Goal: Use online tool/utility: Utilize a website feature to perform a specific function

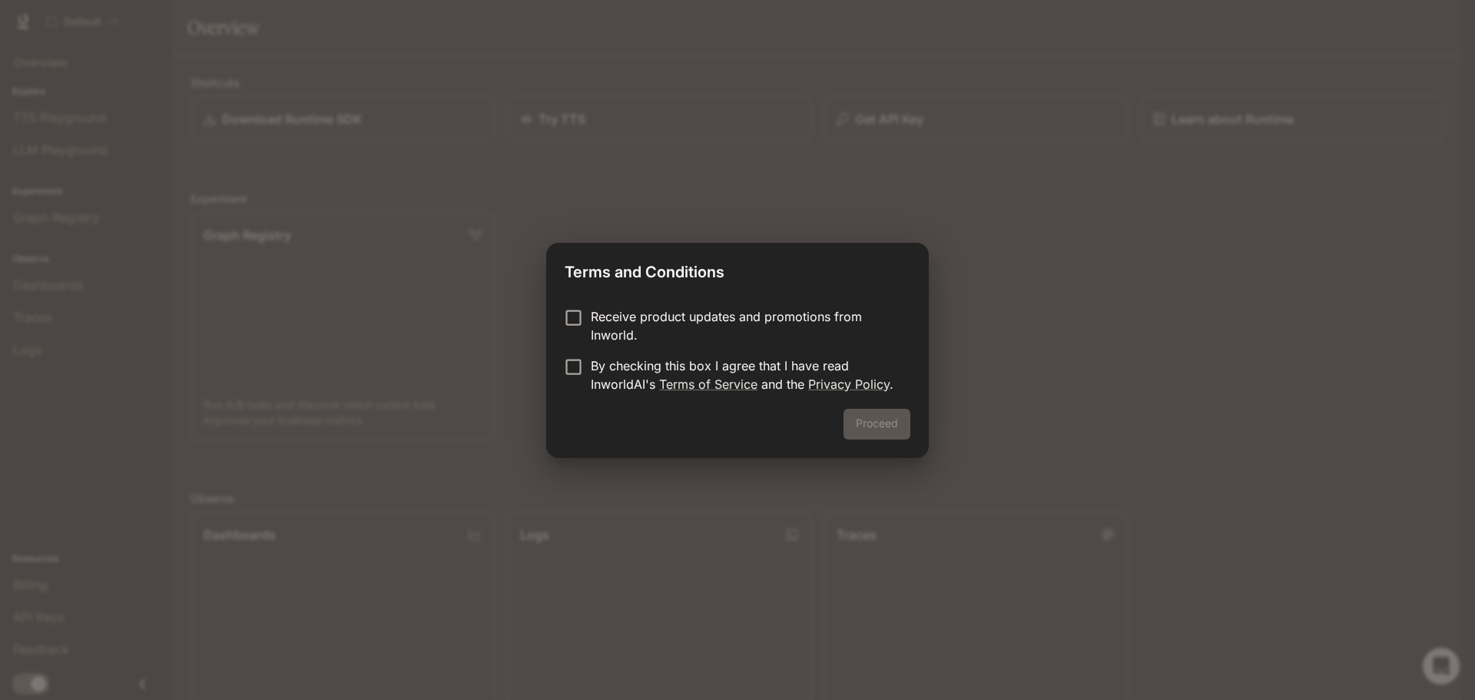
click at [635, 320] on p "Receive product updates and promotions from Inworld." at bounding box center [744, 325] width 307 height 37
click at [602, 322] on p "Receive product updates and promotions from Inworld." at bounding box center [744, 325] width 307 height 37
click at [604, 366] on p "By checking this box I agree that I have read InworldAI's Terms of Service and …" at bounding box center [744, 374] width 307 height 37
click at [889, 428] on button "Proceed" at bounding box center [876, 424] width 67 height 31
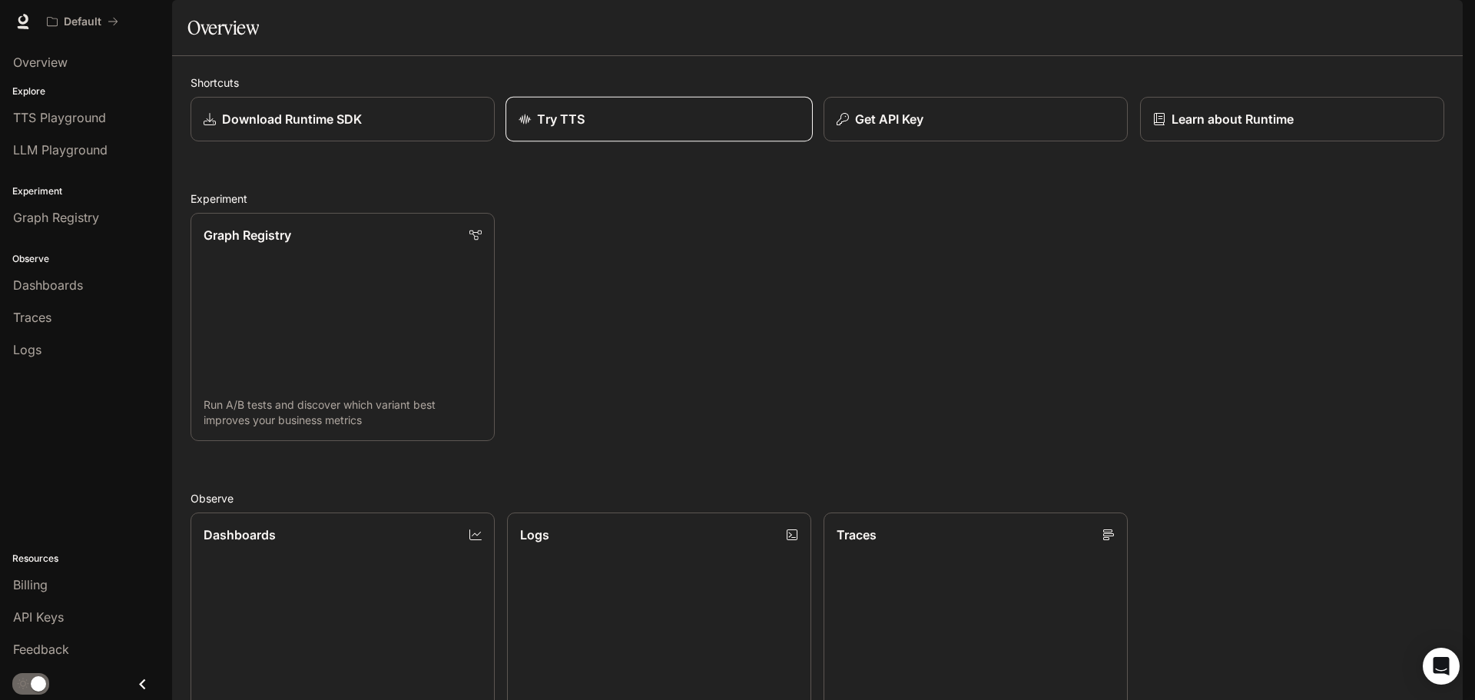
click at [611, 128] on div "Try TTS" at bounding box center [658, 119] width 281 height 18
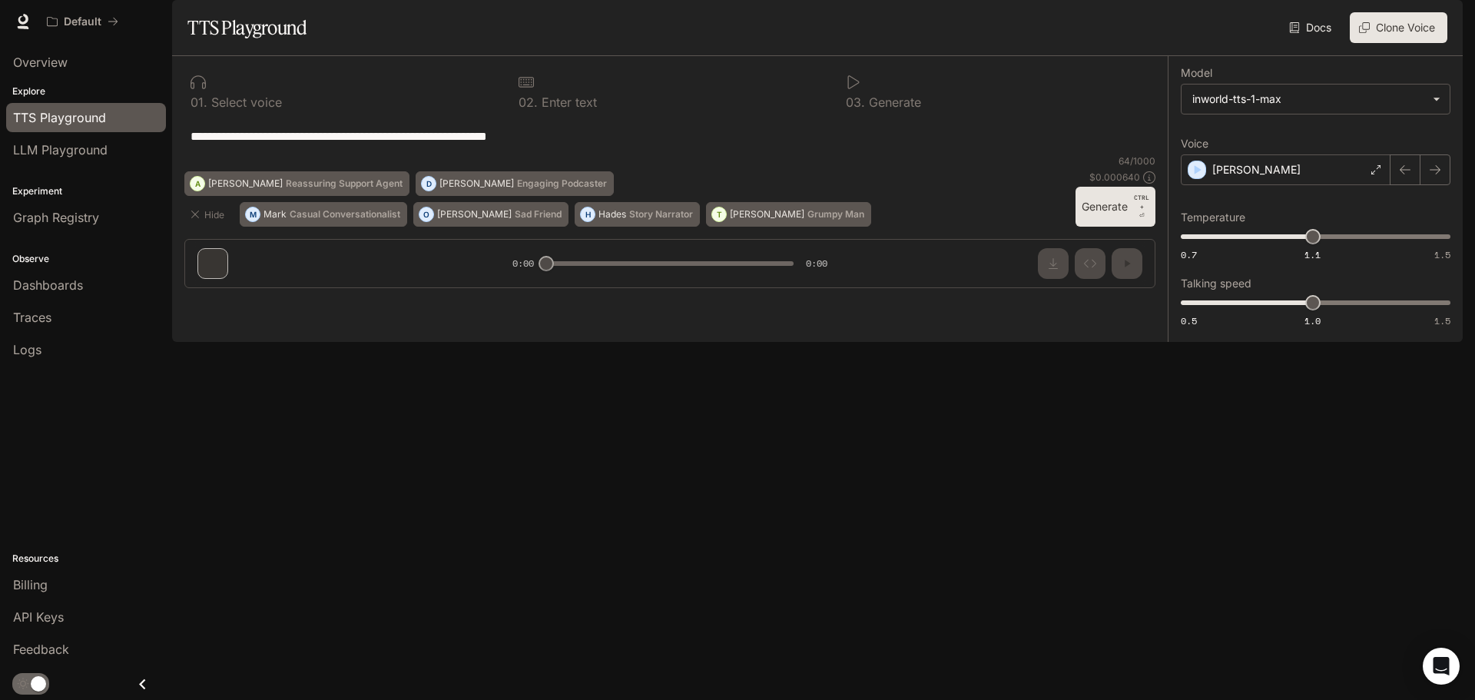
click at [1106, 227] on button "Generate CTRL + ⏎" at bounding box center [1115, 207] width 80 height 40
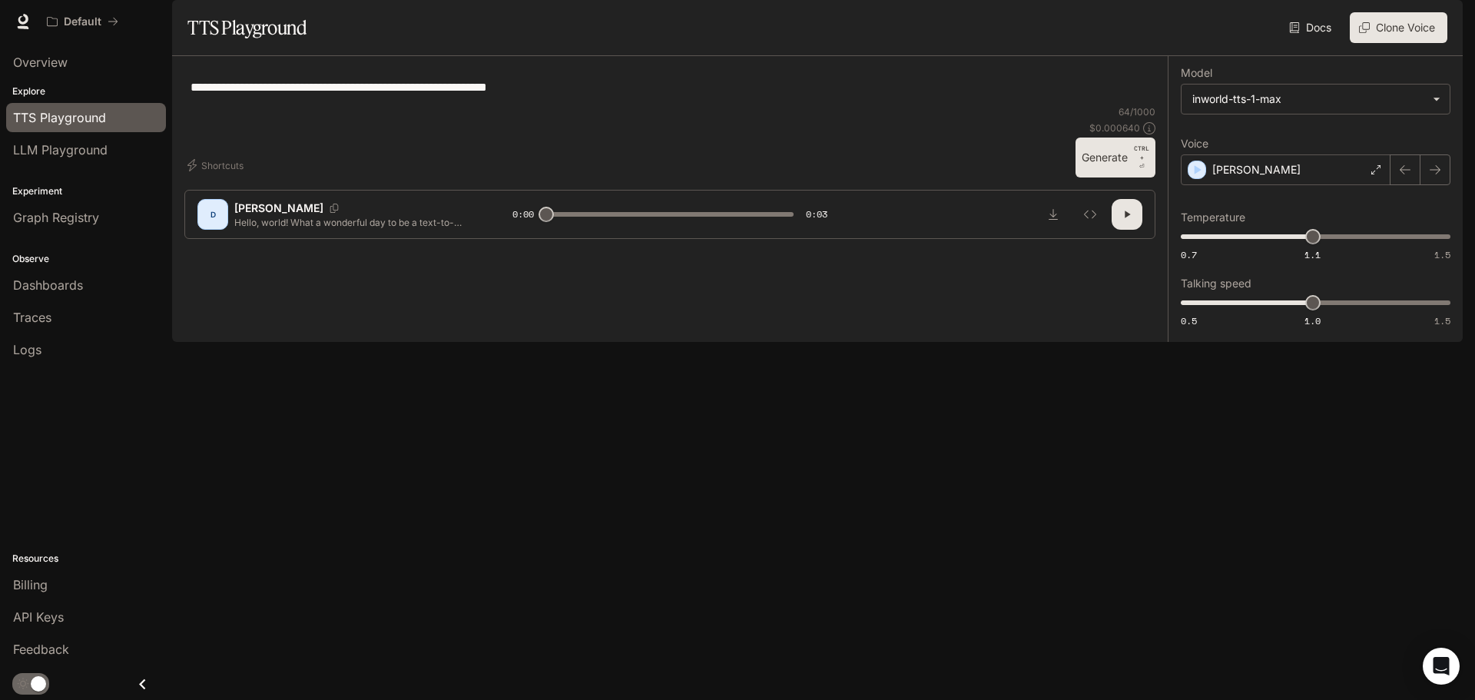
click at [211, 227] on div "D" at bounding box center [212, 214] width 25 height 25
click at [326, 213] on icon "Copy Voice ID" at bounding box center [333, 208] width 15 height 9
click at [1345, 185] on div "Dennis" at bounding box center [1285, 169] width 210 height 31
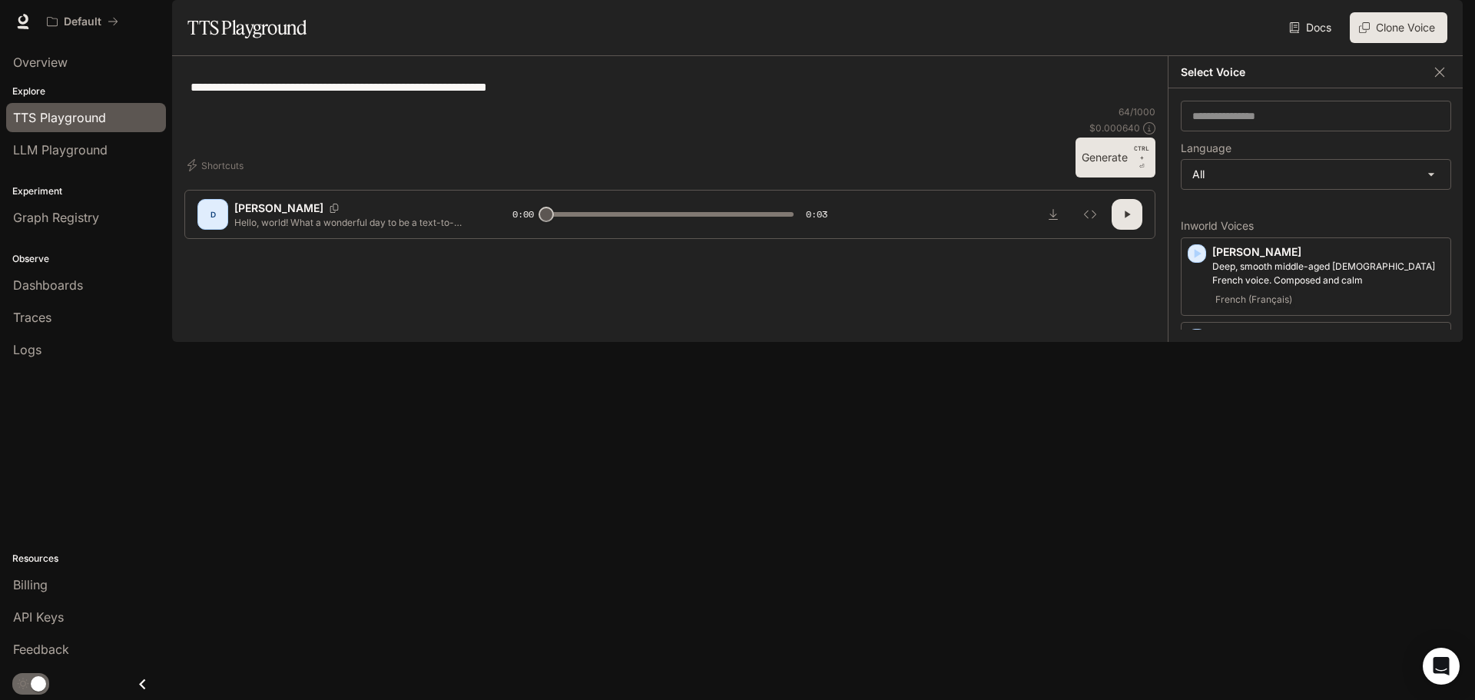
click at [1294, 499] on p "Asuka" at bounding box center [1328, 491] width 232 height 15
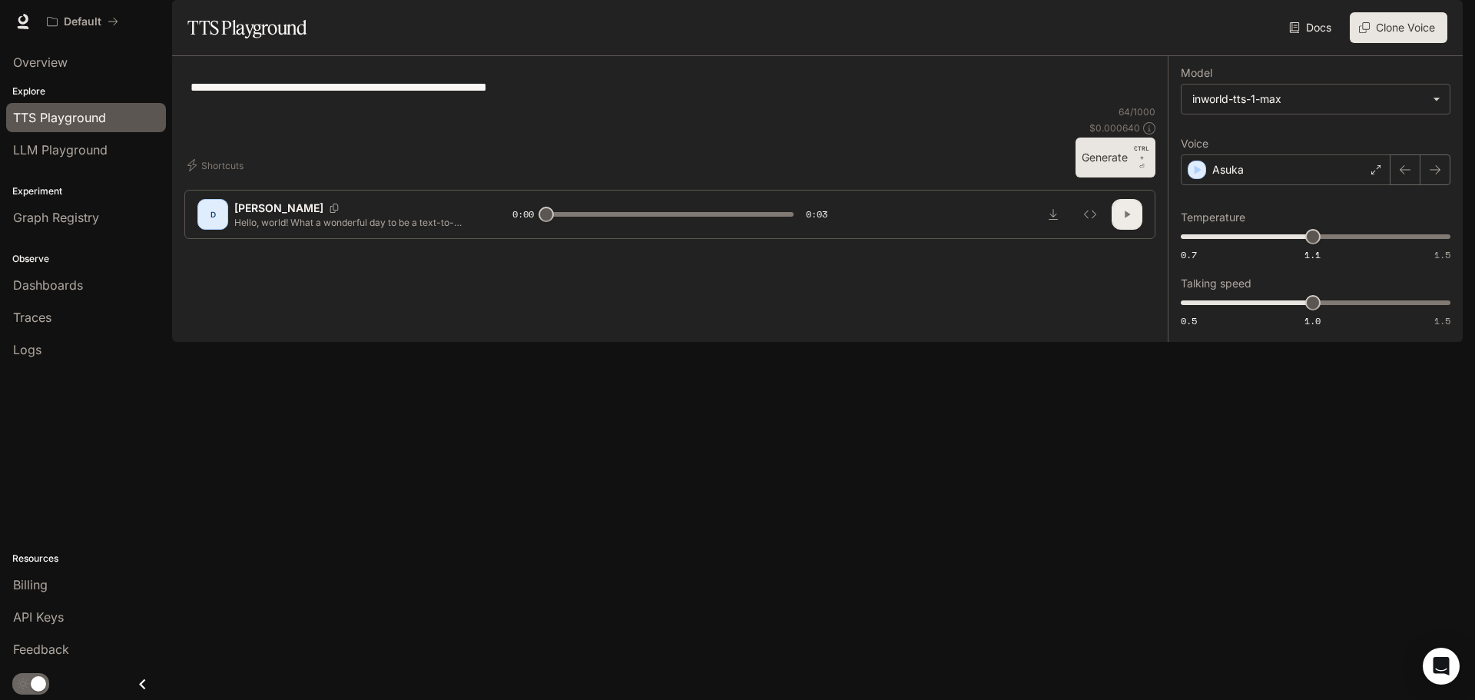
click at [1125, 218] on icon "button" at bounding box center [1126, 214] width 5 height 7
click at [1402, 174] on icon "button" at bounding box center [1404, 169] width 11 height 9
click at [1310, 185] on div "Ashley" at bounding box center [1285, 169] width 210 height 31
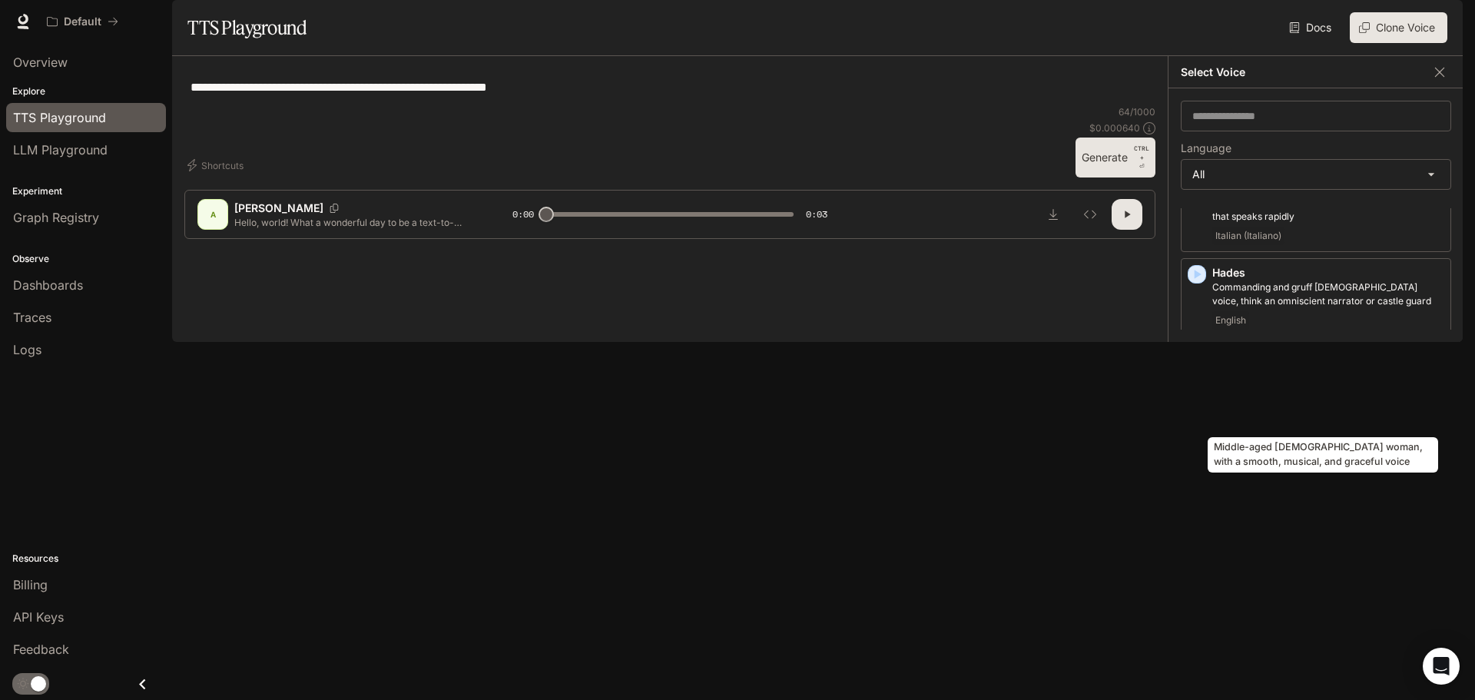
scroll to position [1075, 0]
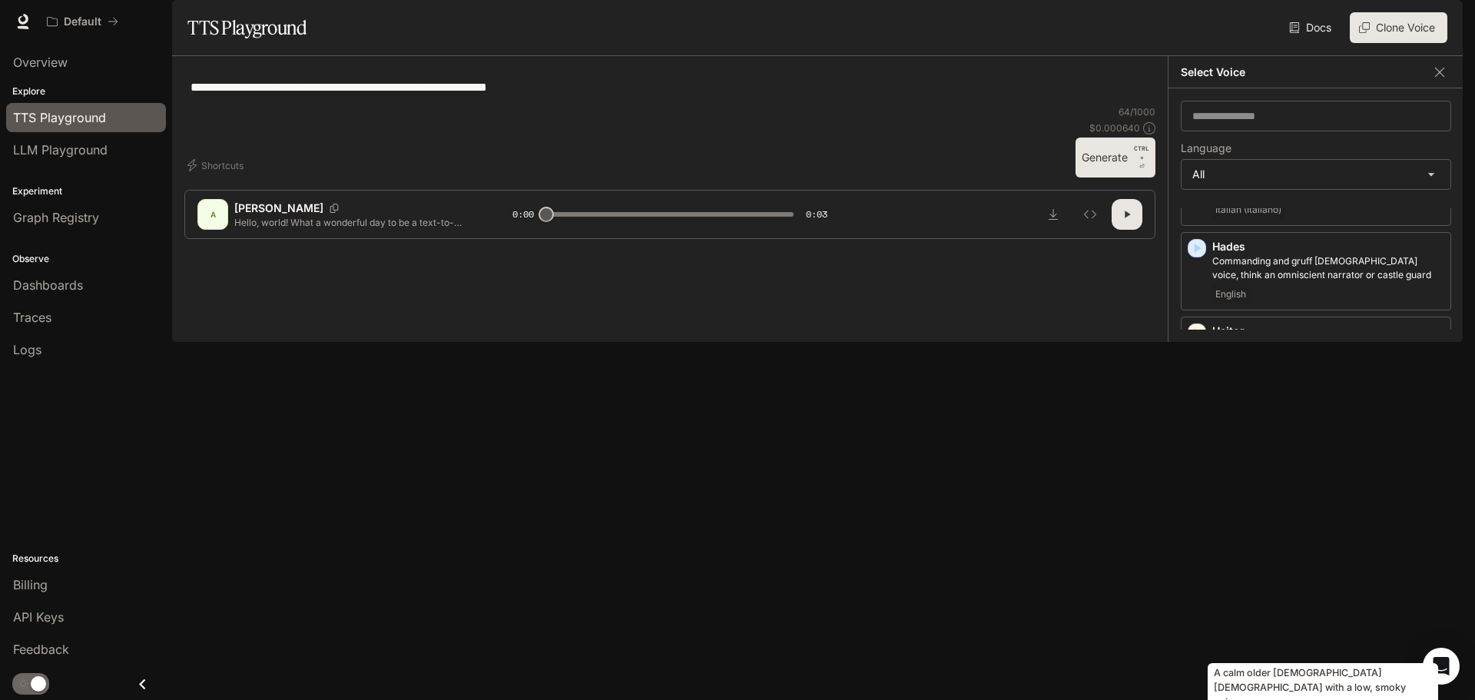
click at [1243, 649] on p "A calm older German female with a low, smoky voice" at bounding box center [1328, 663] width 232 height 28
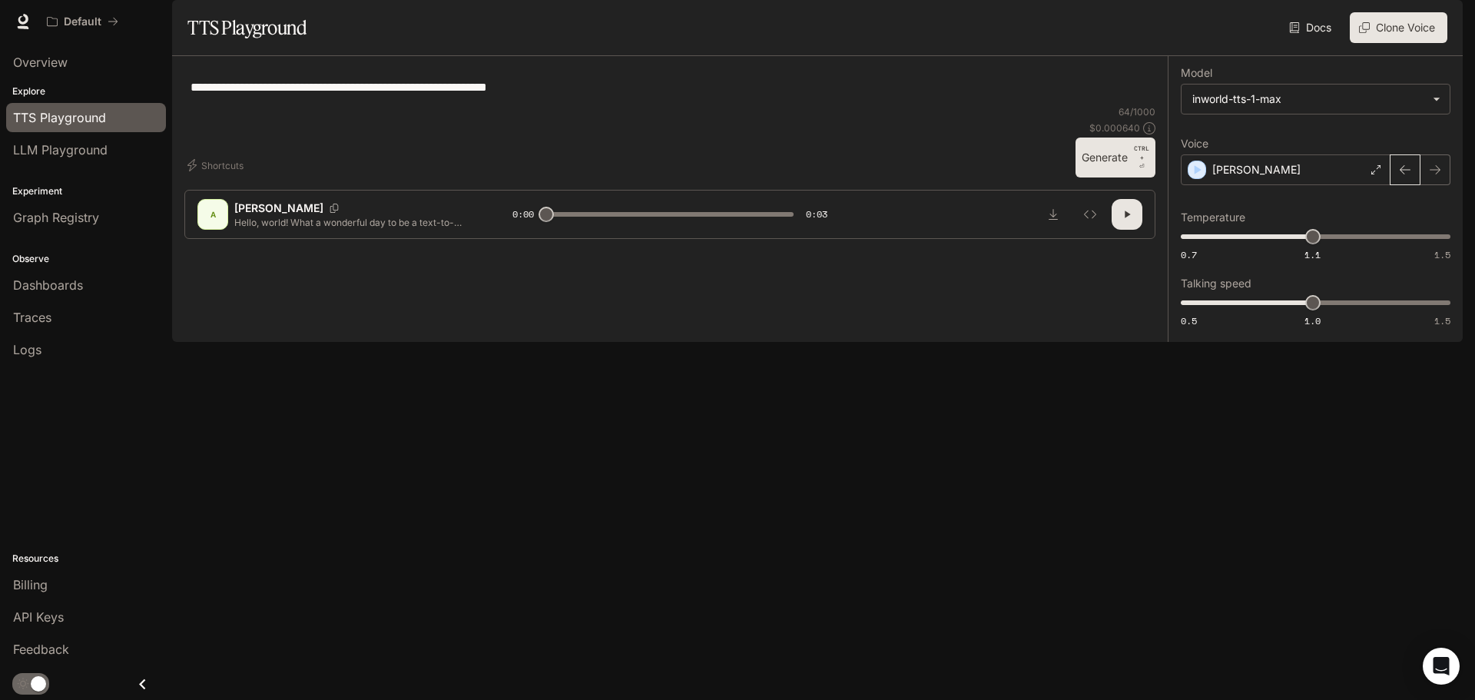
click at [1411, 185] on button "button" at bounding box center [1404, 169] width 31 height 31
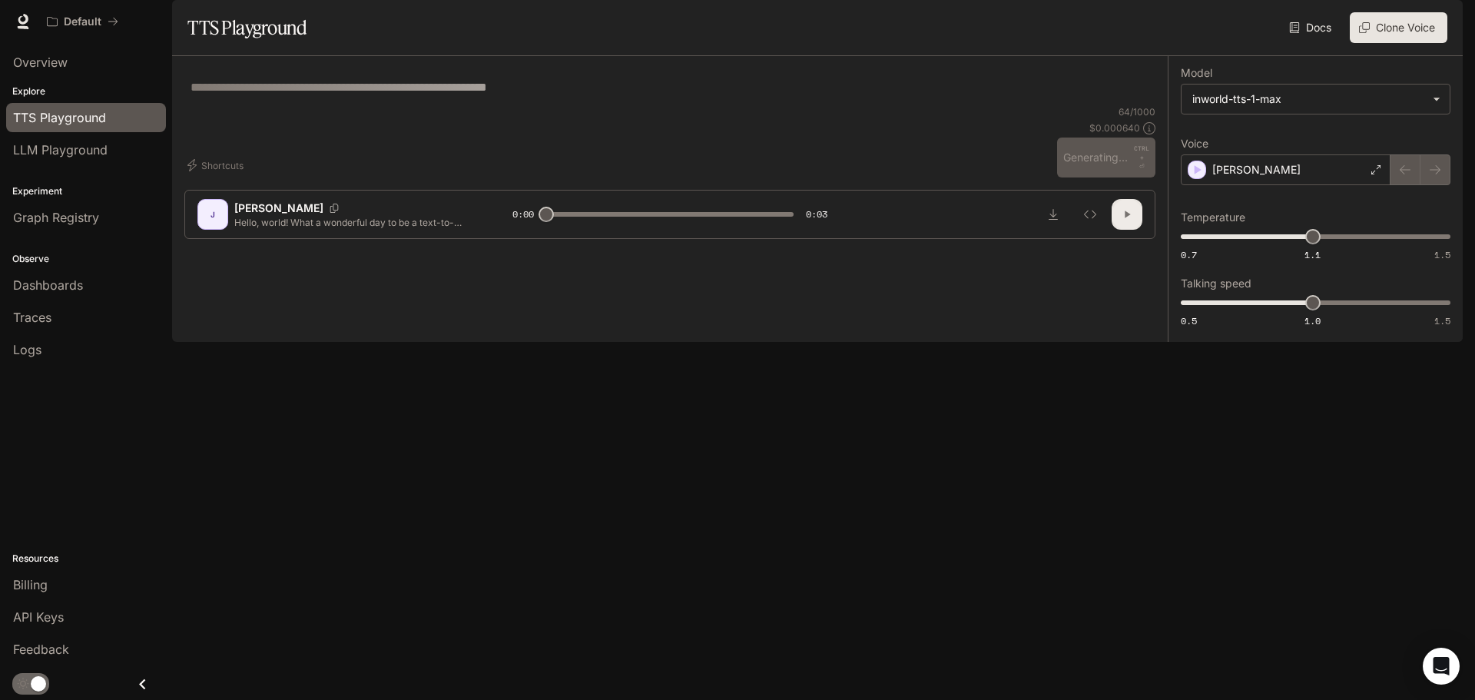
click at [1126, 220] on icon "button" at bounding box center [1127, 214] width 12 height 12
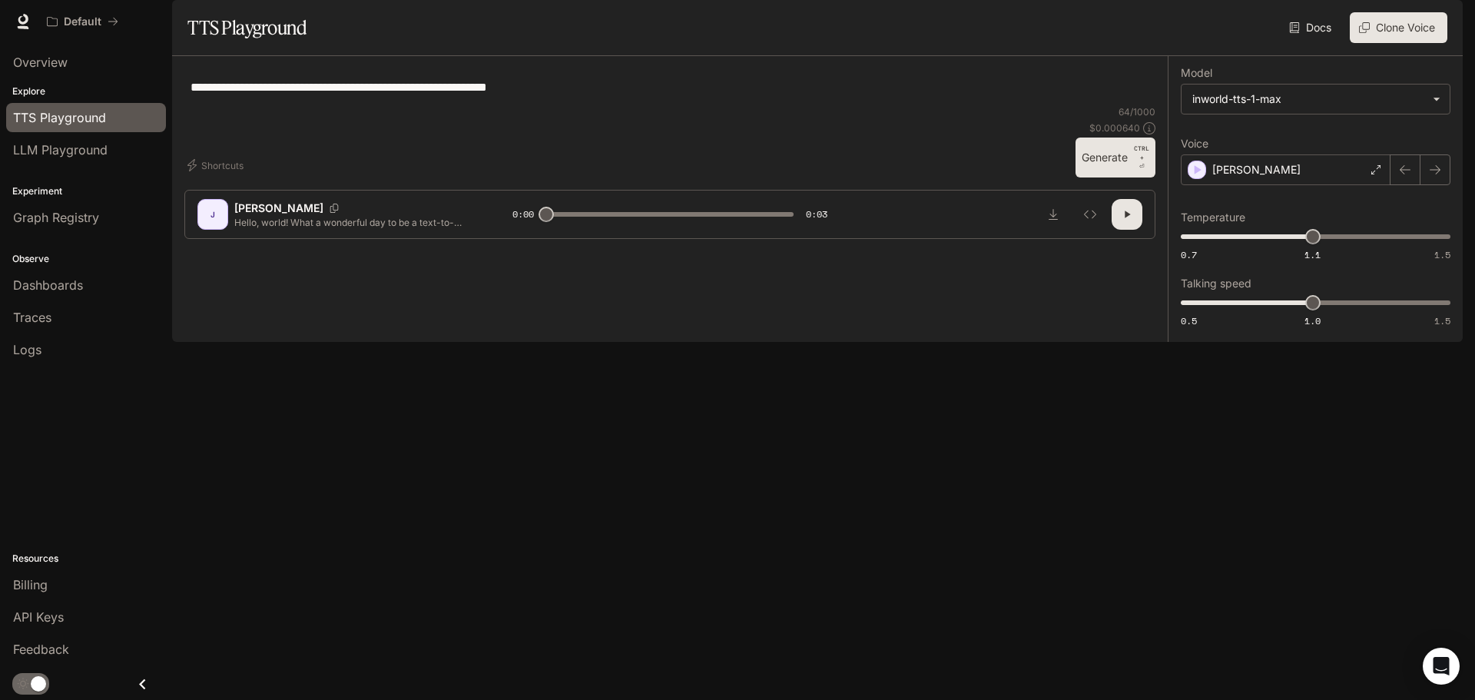
click at [695, 105] on div "**********" at bounding box center [669, 86] width 958 height 37
click at [1372, 174] on icon at bounding box center [1375, 169] width 9 height 9
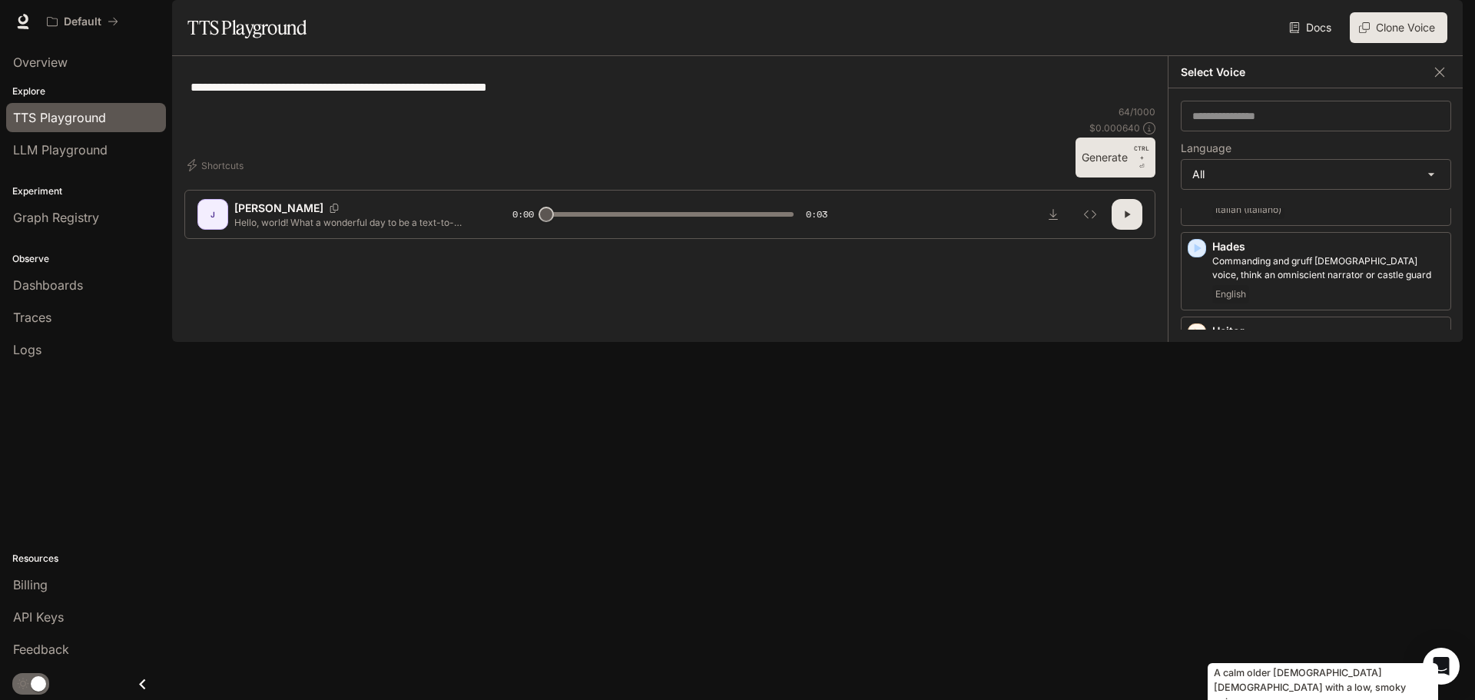
click at [1284, 649] on p "A calm older German female with a low, smoky voice" at bounding box center [1328, 663] width 232 height 28
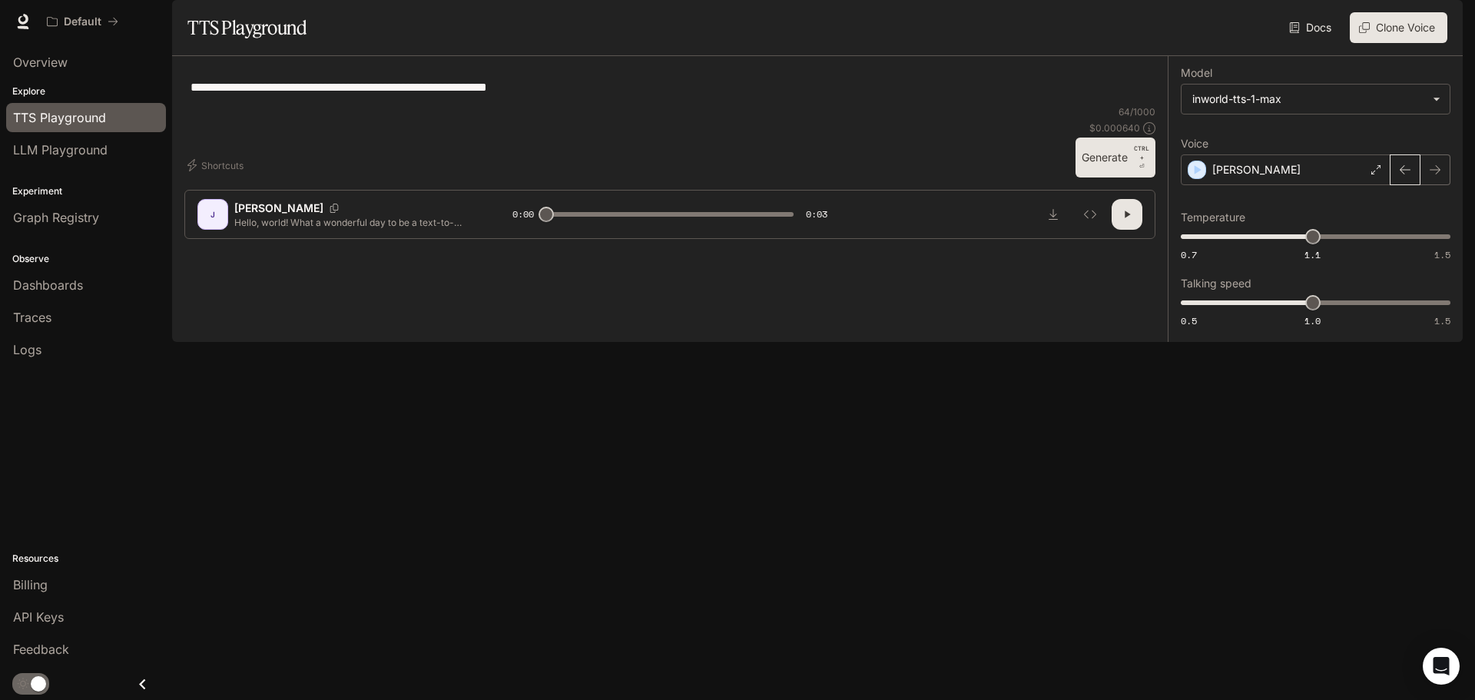
click at [1403, 176] on icon "button" at bounding box center [1405, 170] width 12 height 12
click at [1376, 174] on icon at bounding box center [1375, 169] width 9 height 9
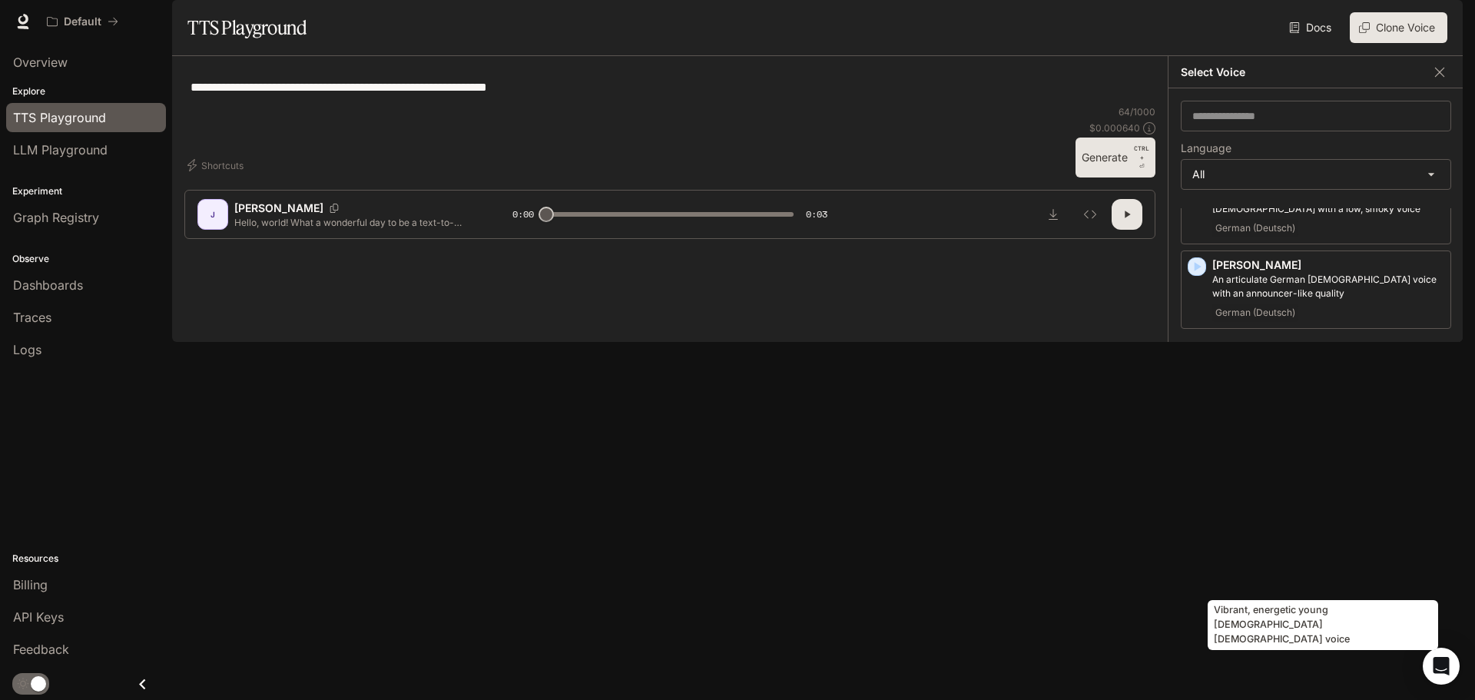
scroll to position [1459, 0]
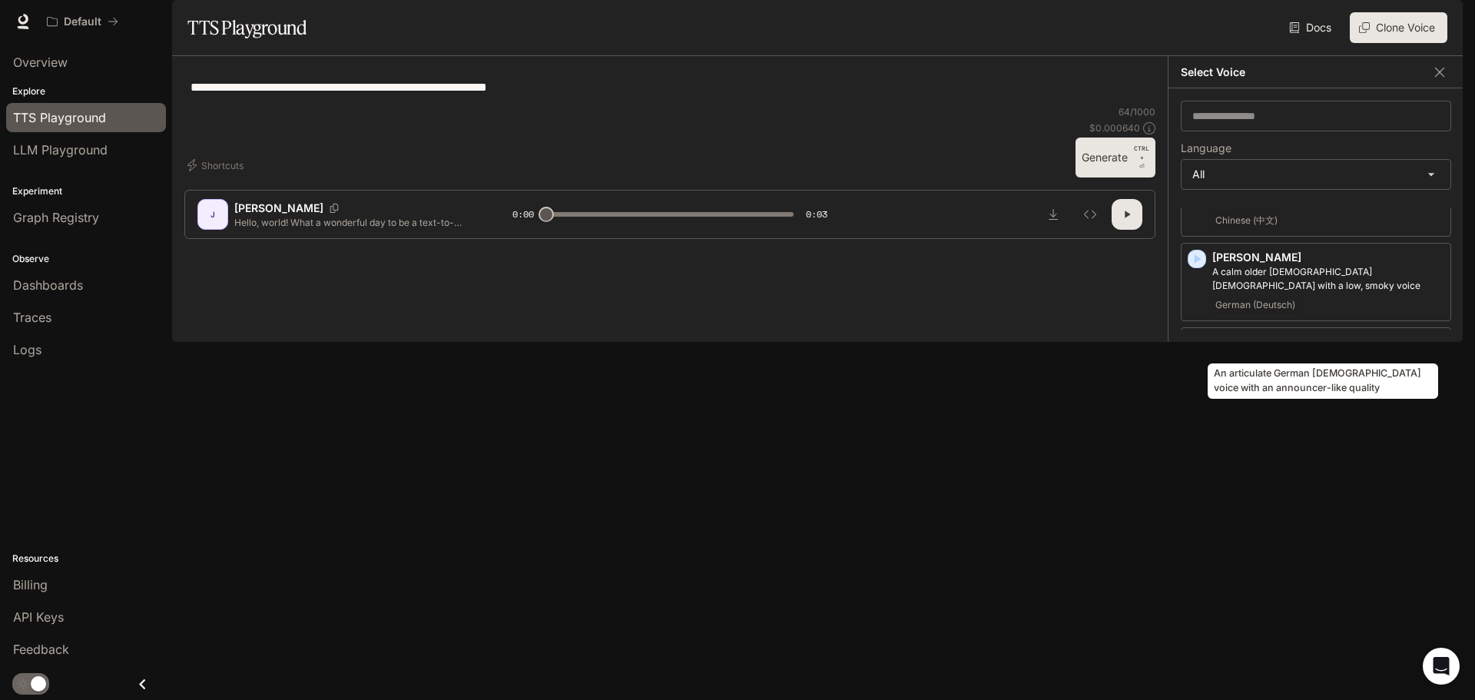
click at [1247, 349] on p "An articulate German male voice with an announcer-like quality" at bounding box center [1328, 363] width 232 height 28
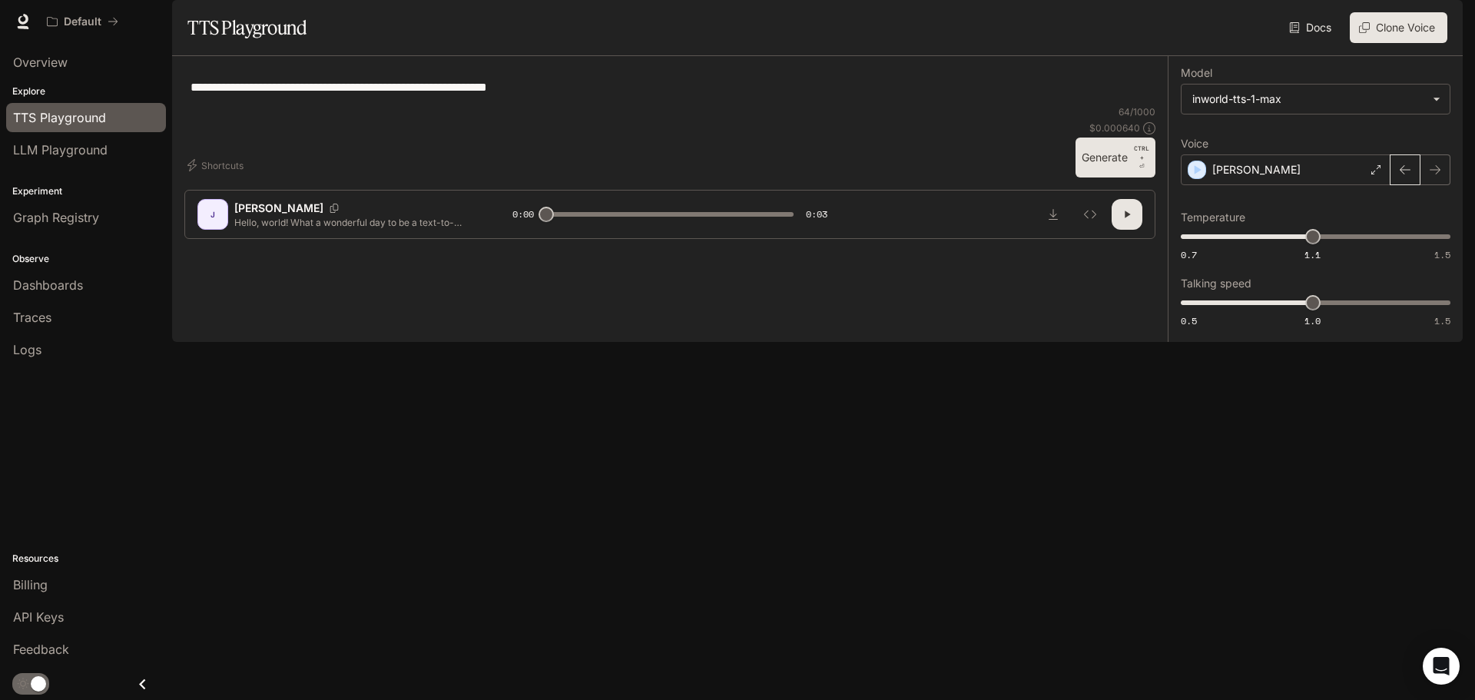
click at [1394, 185] on button "button" at bounding box center [1404, 169] width 31 height 31
click at [1378, 174] on icon at bounding box center [1375, 169] width 9 height 9
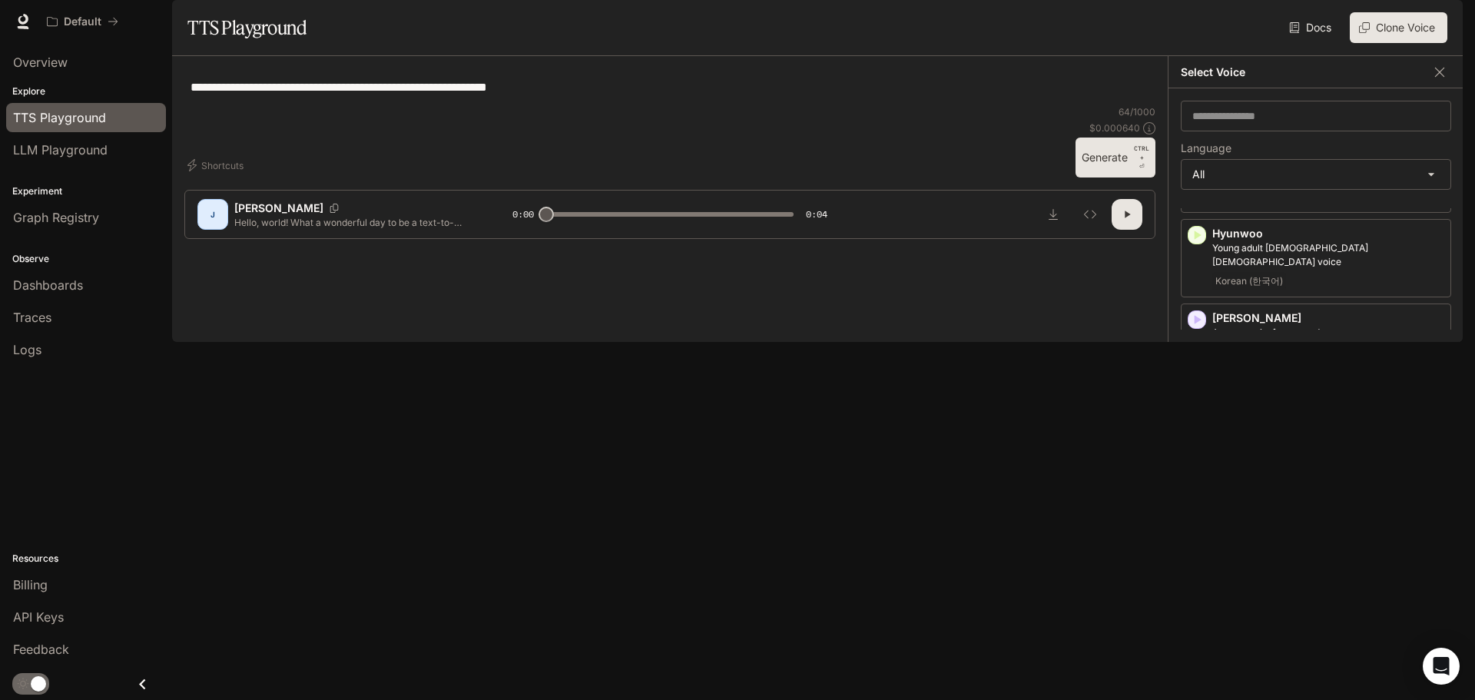
scroll to position [1306, 0]
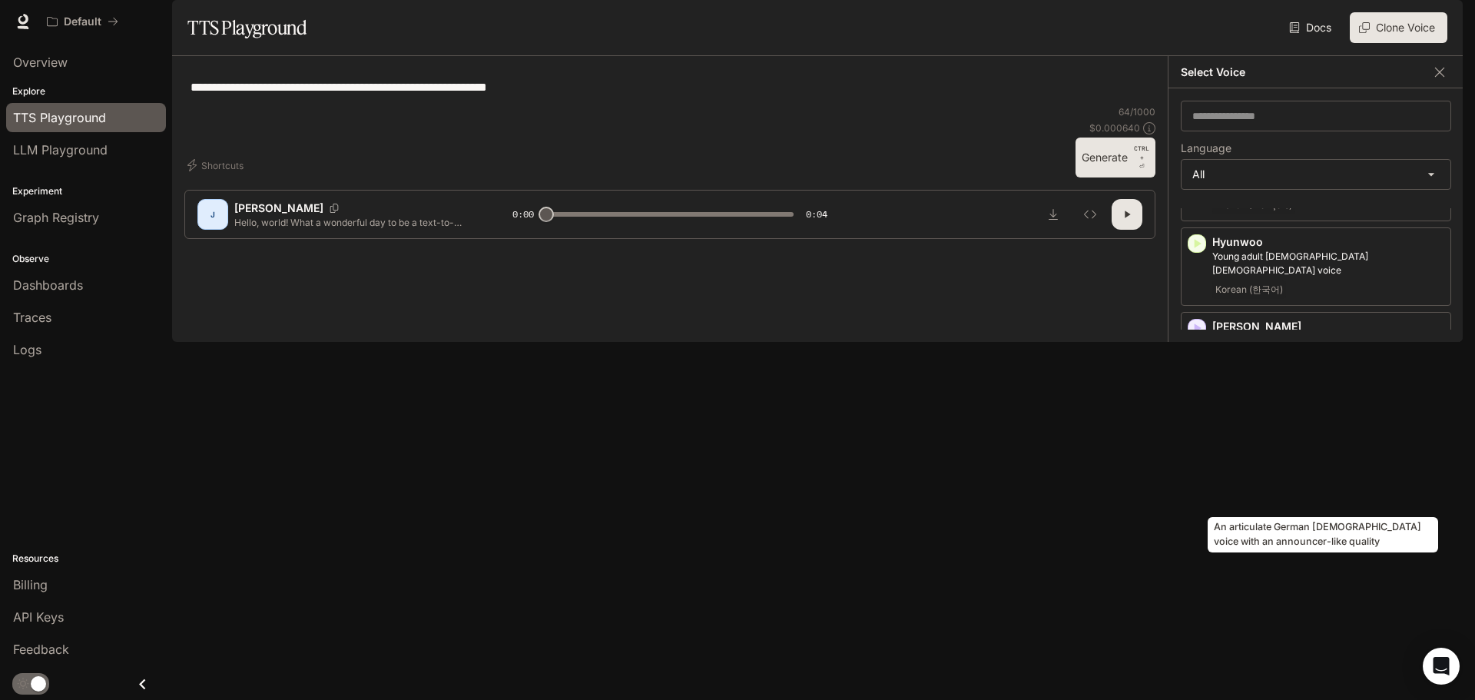
click at [1263, 503] on p "An articulate German male voice with an announcer-like quality" at bounding box center [1328, 517] width 232 height 28
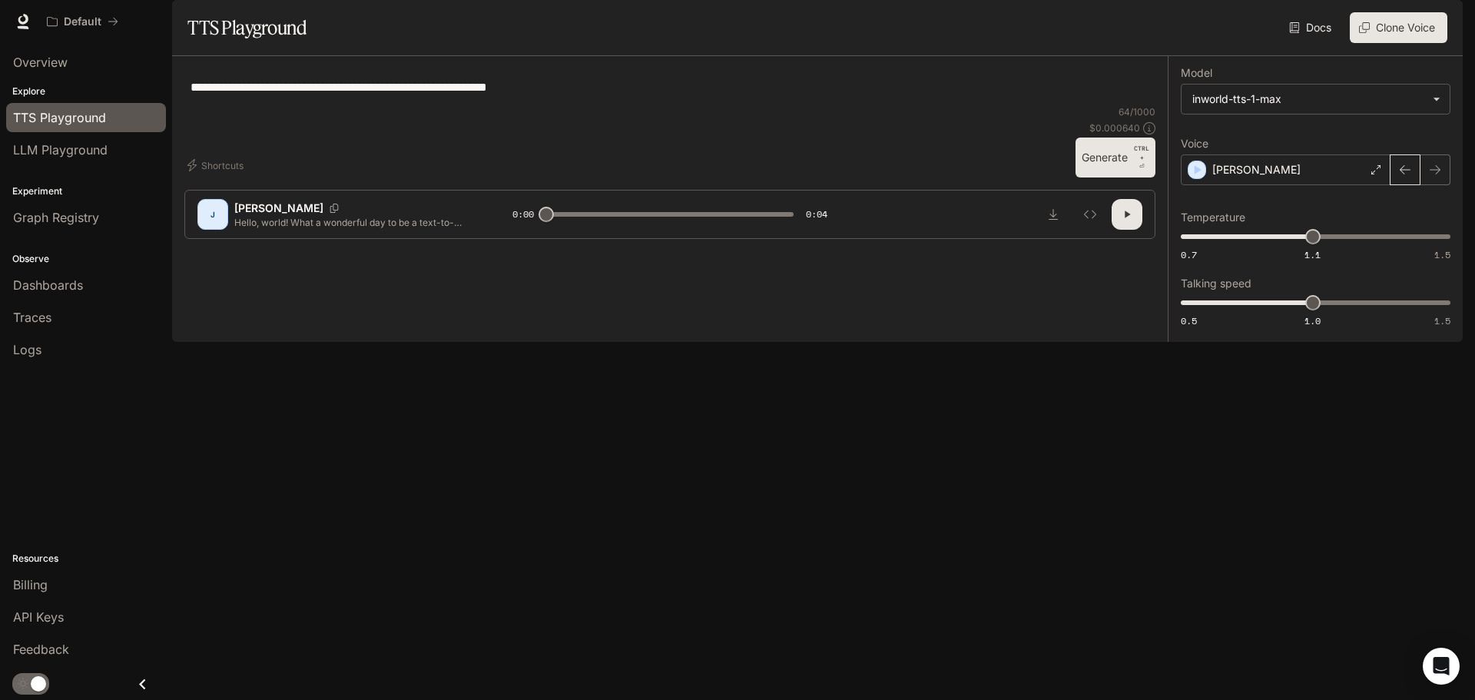
click at [1400, 176] on icon "button" at bounding box center [1405, 170] width 12 height 12
click at [1346, 185] on div "Johanna" at bounding box center [1285, 169] width 210 height 31
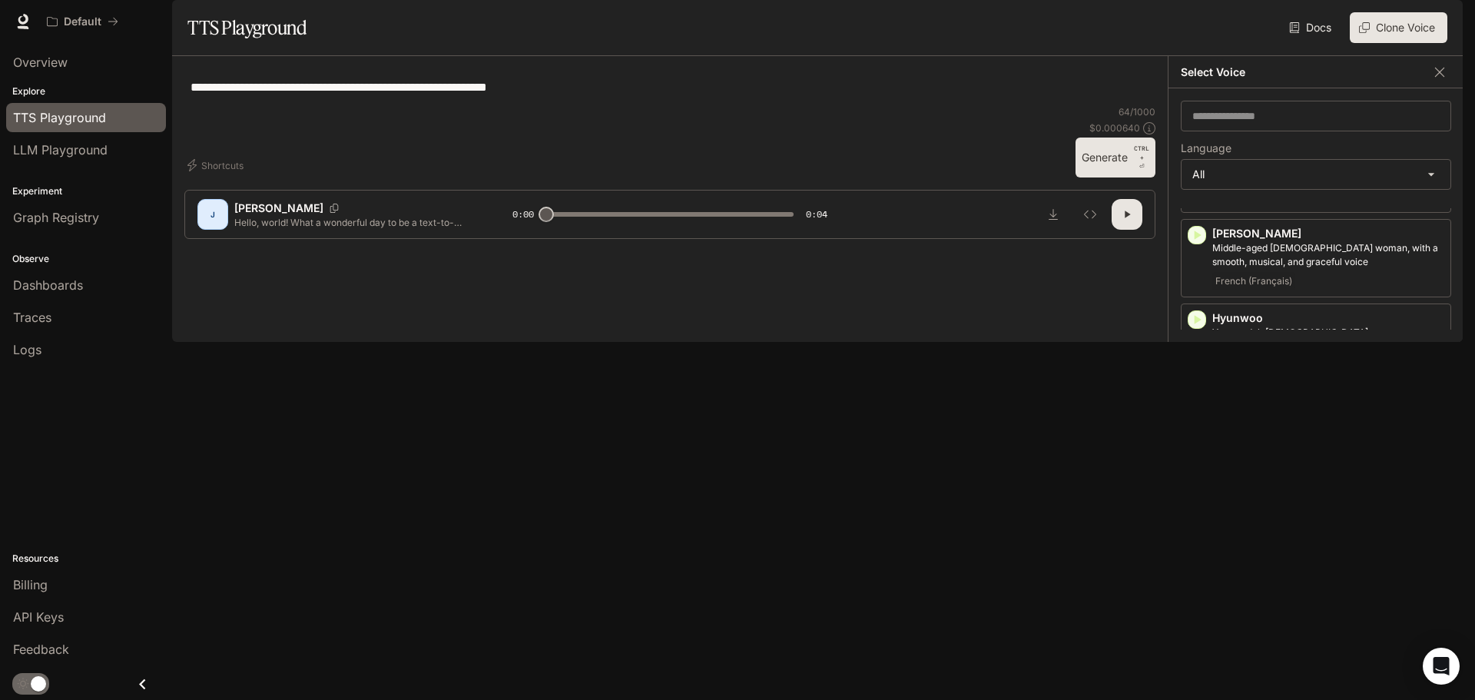
scroll to position [1229, 0]
click at [1267, 580] on p "An articulate German male voice with an announcer-like quality" at bounding box center [1328, 594] width 232 height 28
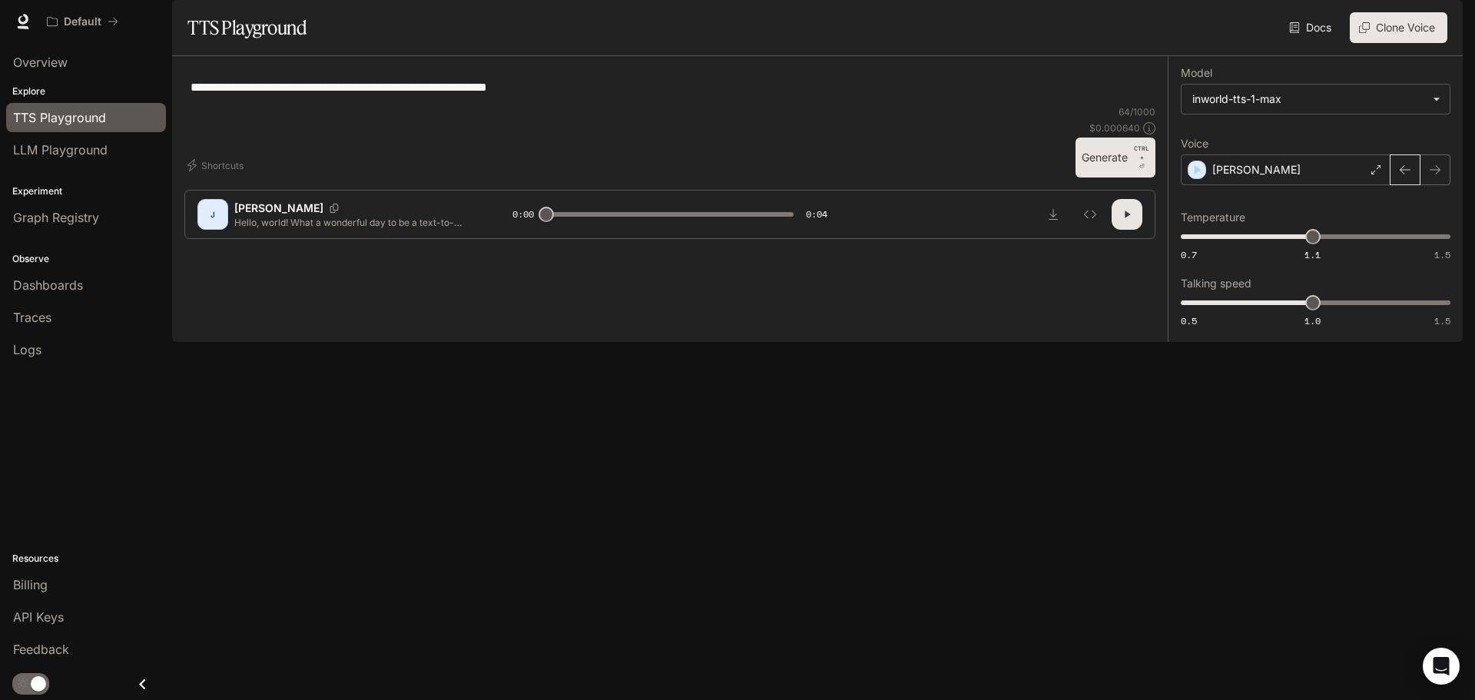
click at [1416, 185] on button "button" at bounding box center [1404, 169] width 31 height 31
type input "*"
click at [1276, 185] on div "Johanna" at bounding box center [1285, 169] width 210 height 31
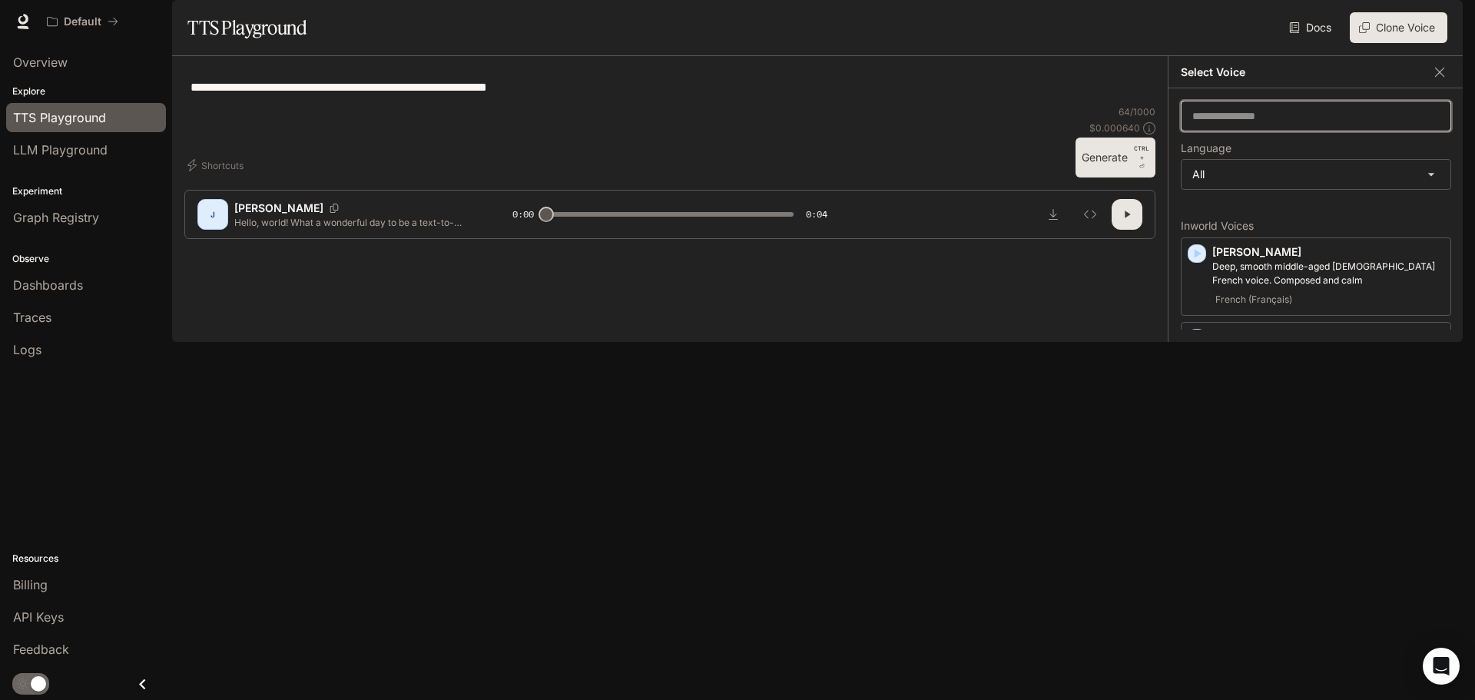
click at [1281, 124] on input "text" at bounding box center [1315, 115] width 269 height 15
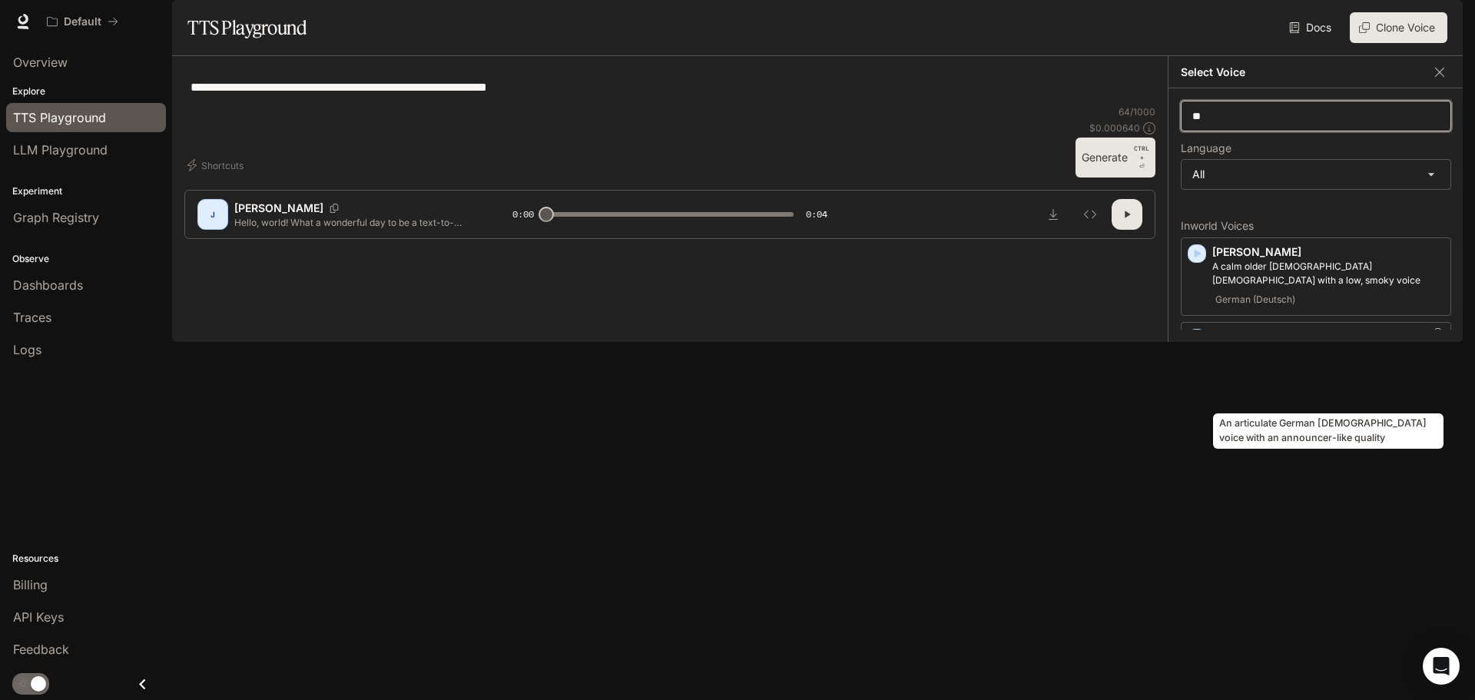
type input "**"
click at [1297, 372] on p "An articulate German male voice with an announcer-like quality" at bounding box center [1328, 358] width 232 height 28
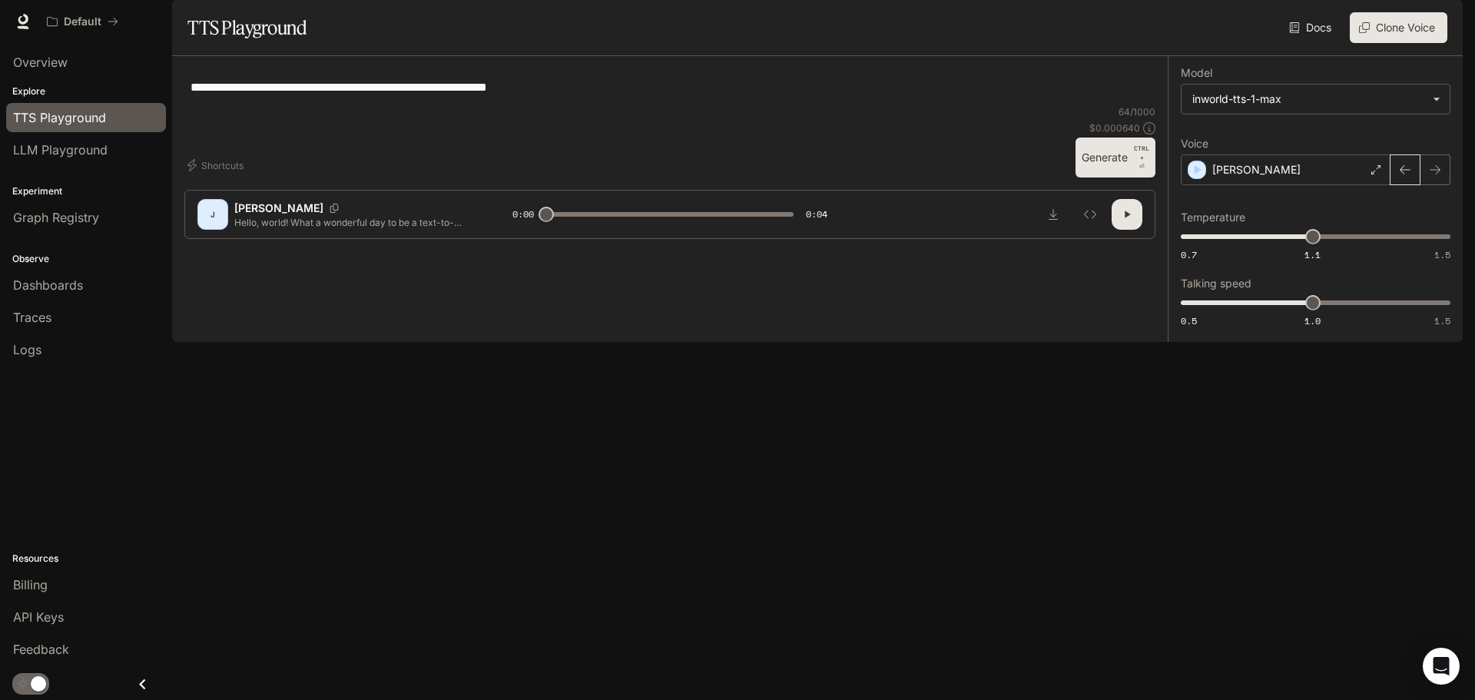
click at [1406, 176] on icon "button" at bounding box center [1405, 170] width 12 height 12
click at [1303, 185] on div "Johanna" at bounding box center [1285, 169] width 210 height 31
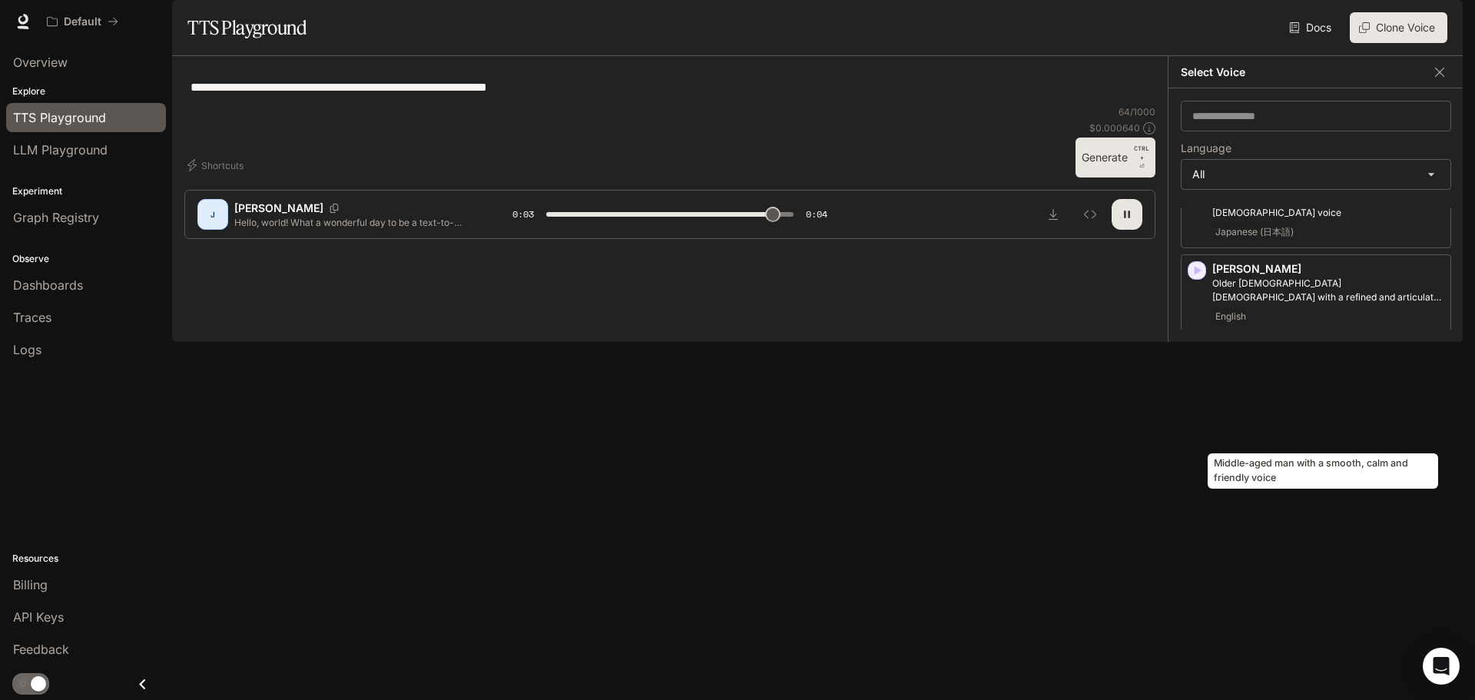
scroll to position [691, 0]
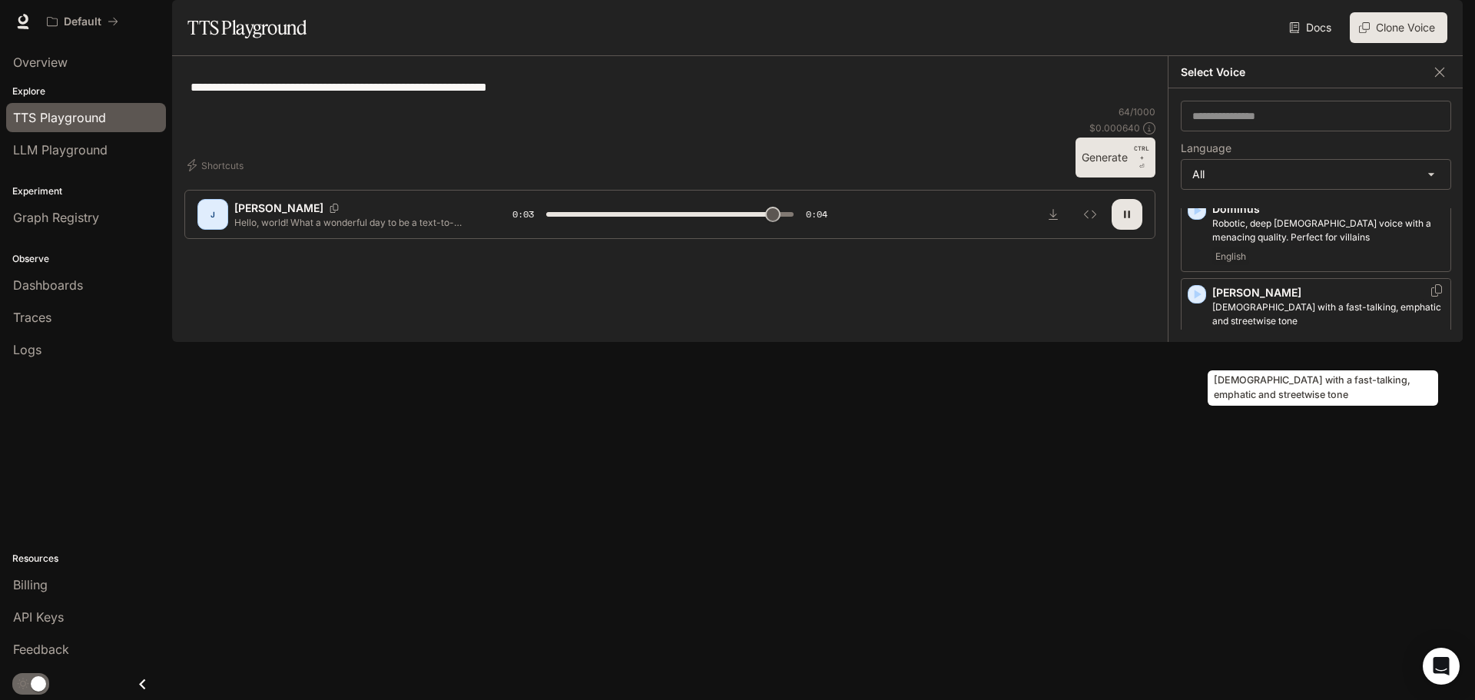
type input "*"
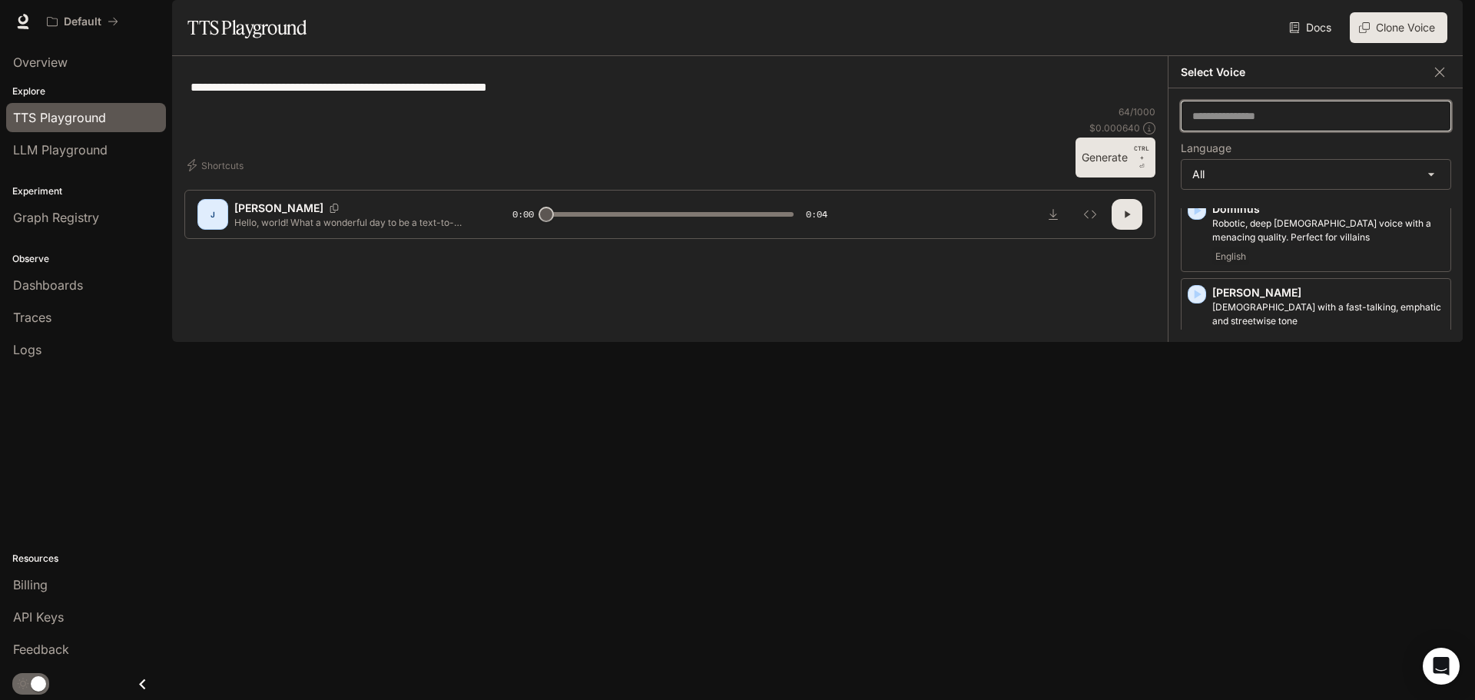
click at [1280, 124] on input "text" at bounding box center [1315, 115] width 269 height 15
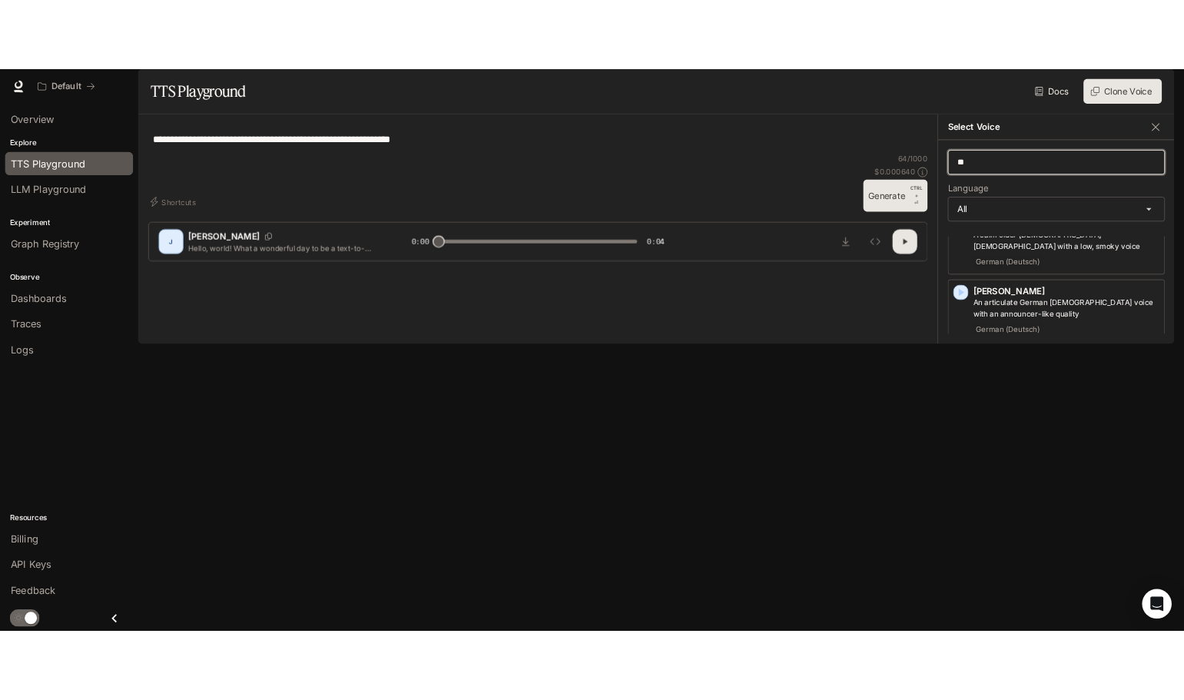
scroll to position [0, 0]
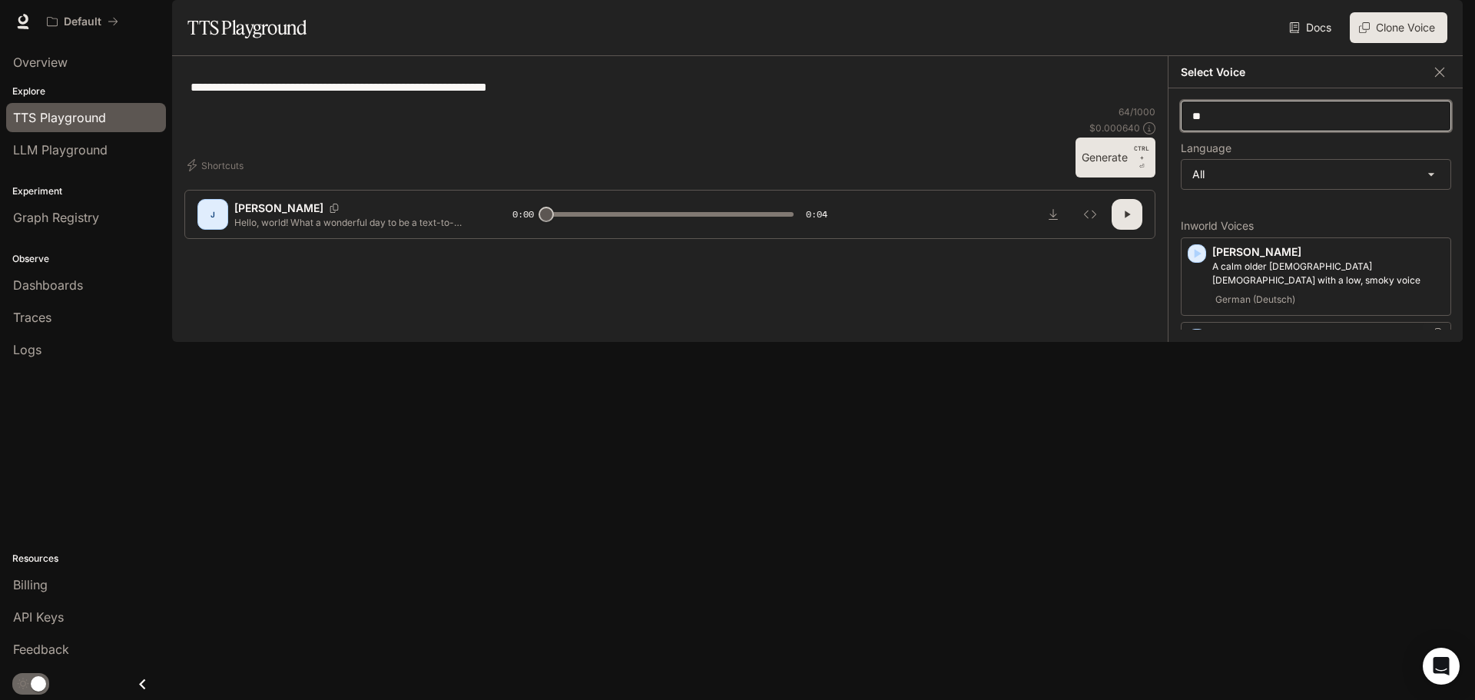
type input "**"
click at [1236, 344] on p "Josef" at bounding box center [1328, 336] width 232 height 15
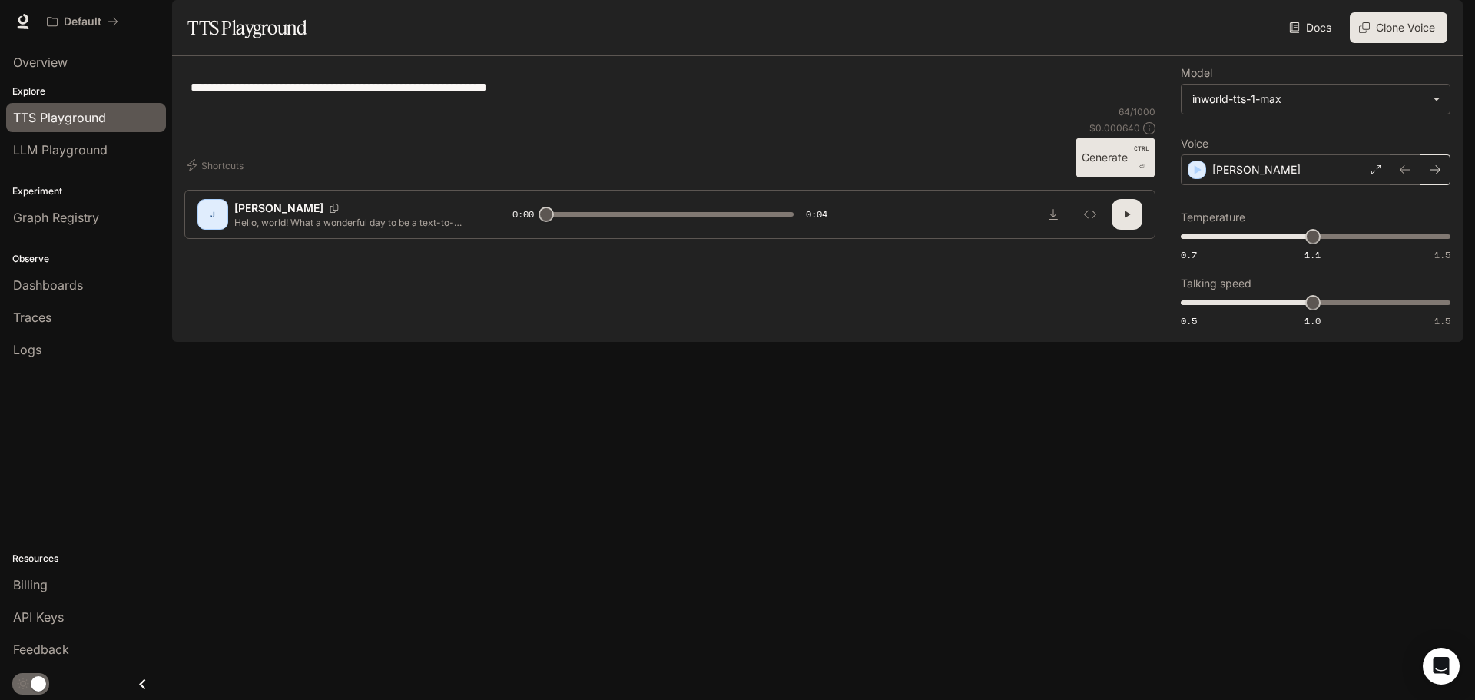
click at [1441, 185] on button "button" at bounding box center [1434, 169] width 31 height 31
click at [663, 96] on textarea "**********" at bounding box center [669, 87] width 958 height 18
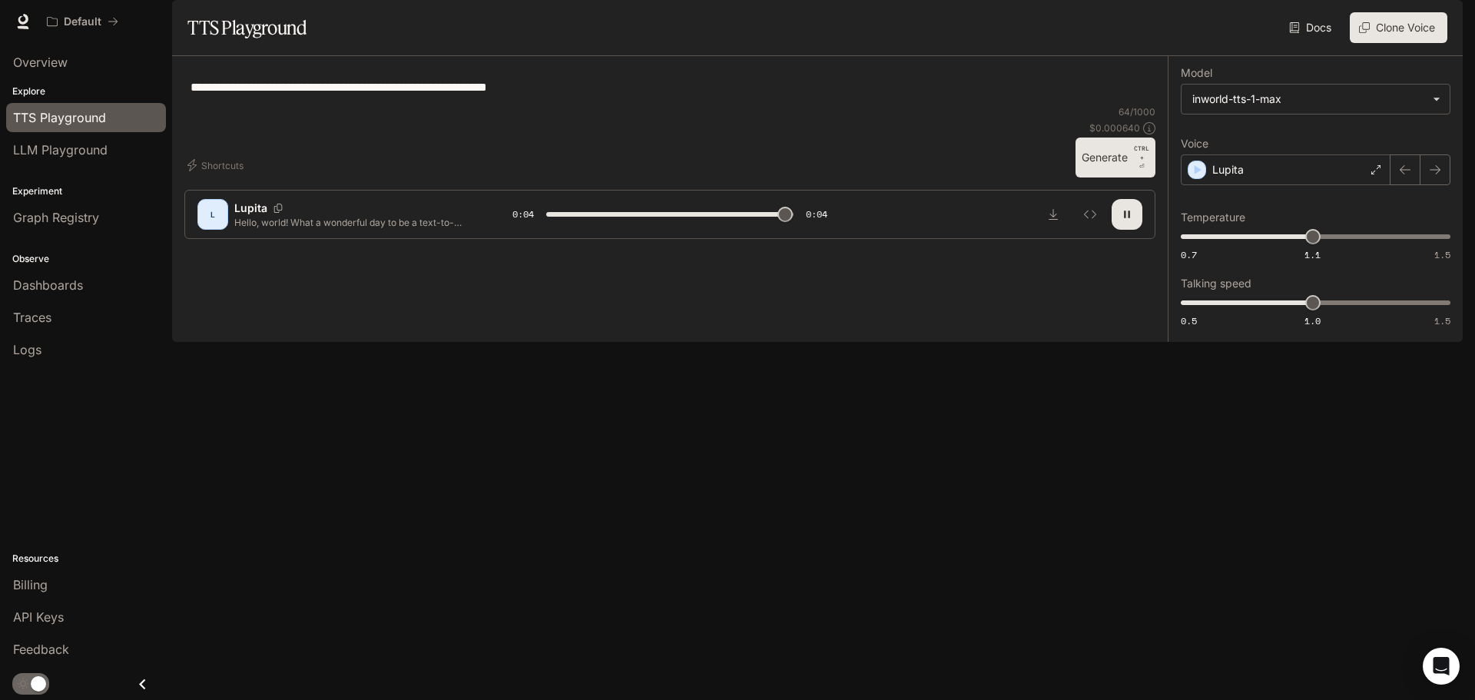
type input "*"
type textarea "**********"
click at [1427, 185] on button "button" at bounding box center [1434, 169] width 31 height 31
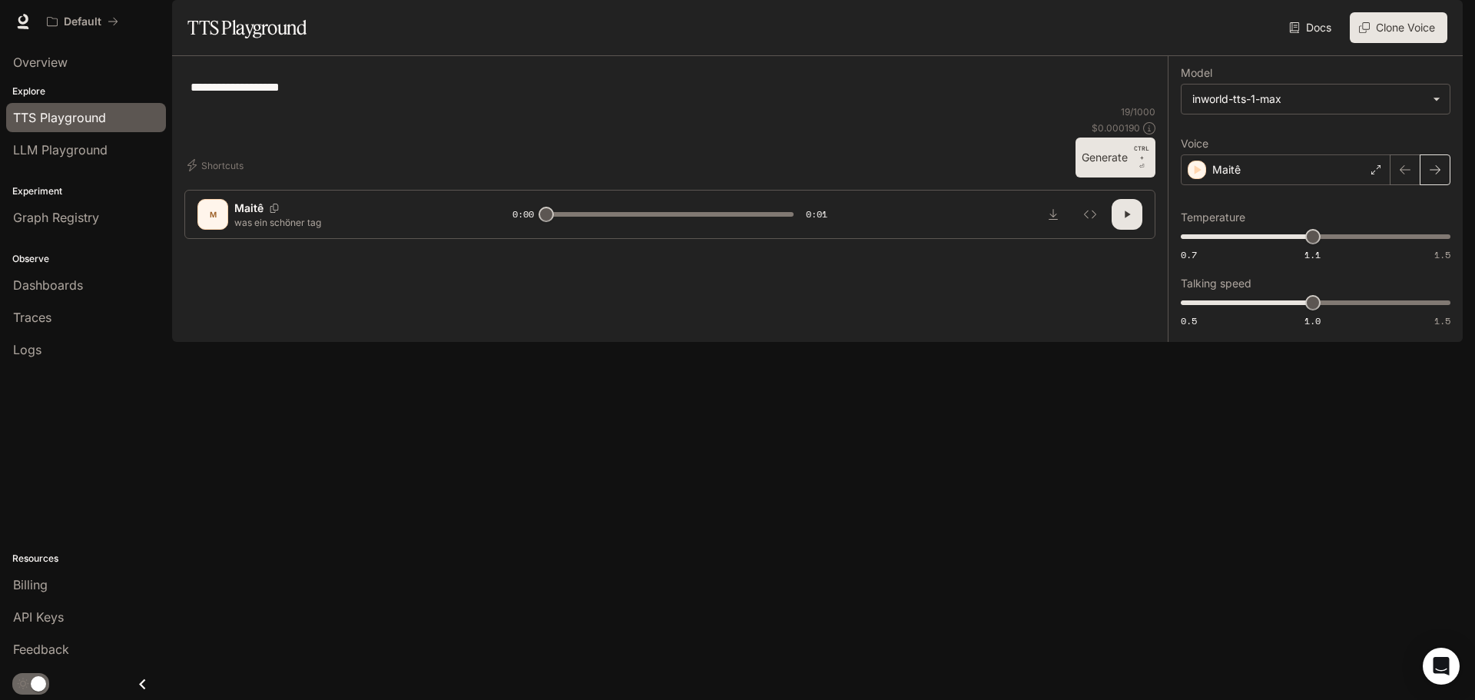
click at [1435, 174] on icon "button" at bounding box center [1434, 169] width 11 height 9
click at [1429, 176] on icon "button" at bounding box center [1435, 170] width 12 height 12
click at [1426, 185] on button "button" at bounding box center [1434, 169] width 31 height 31
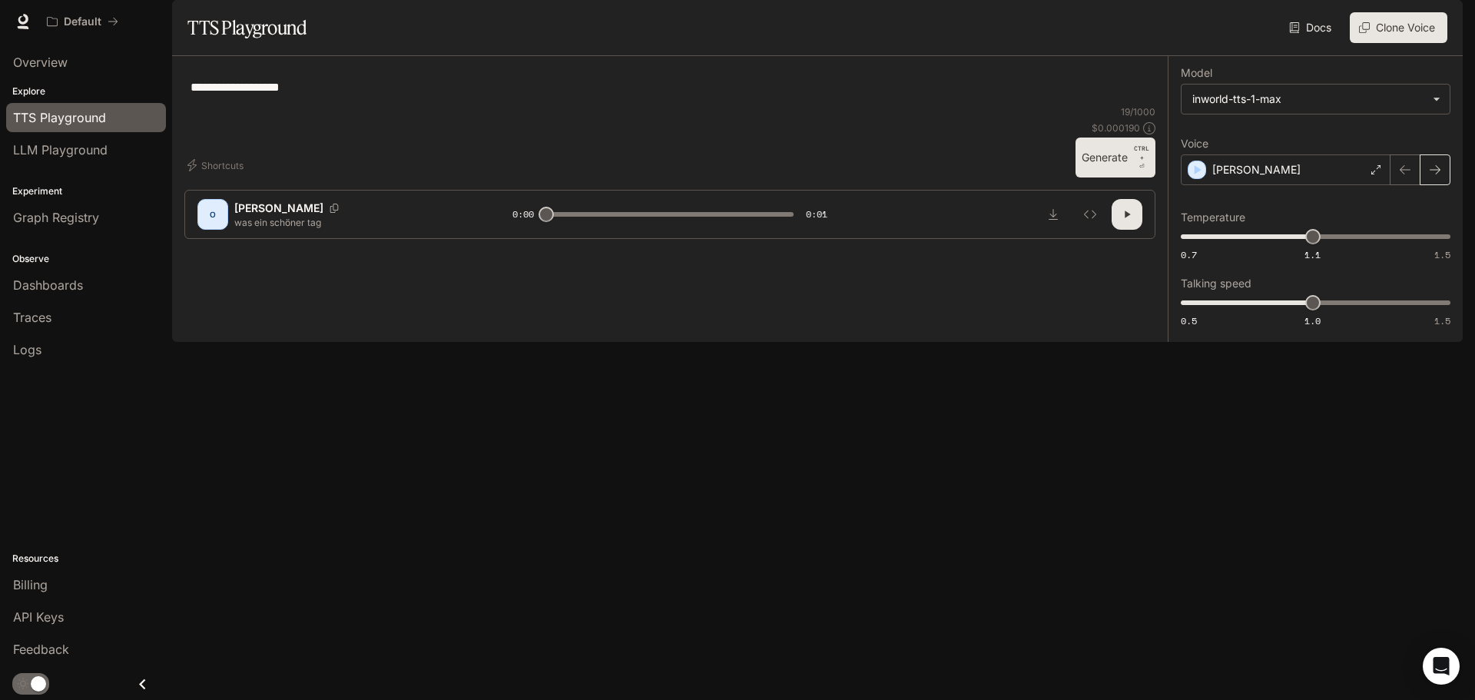
click at [1426, 185] on button "button" at bounding box center [1434, 169] width 31 height 31
click at [1429, 176] on icon "button" at bounding box center [1435, 170] width 12 height 12
click at [1428, 185] on button "button" at bounding box center [1434, 169] width 31 height 31
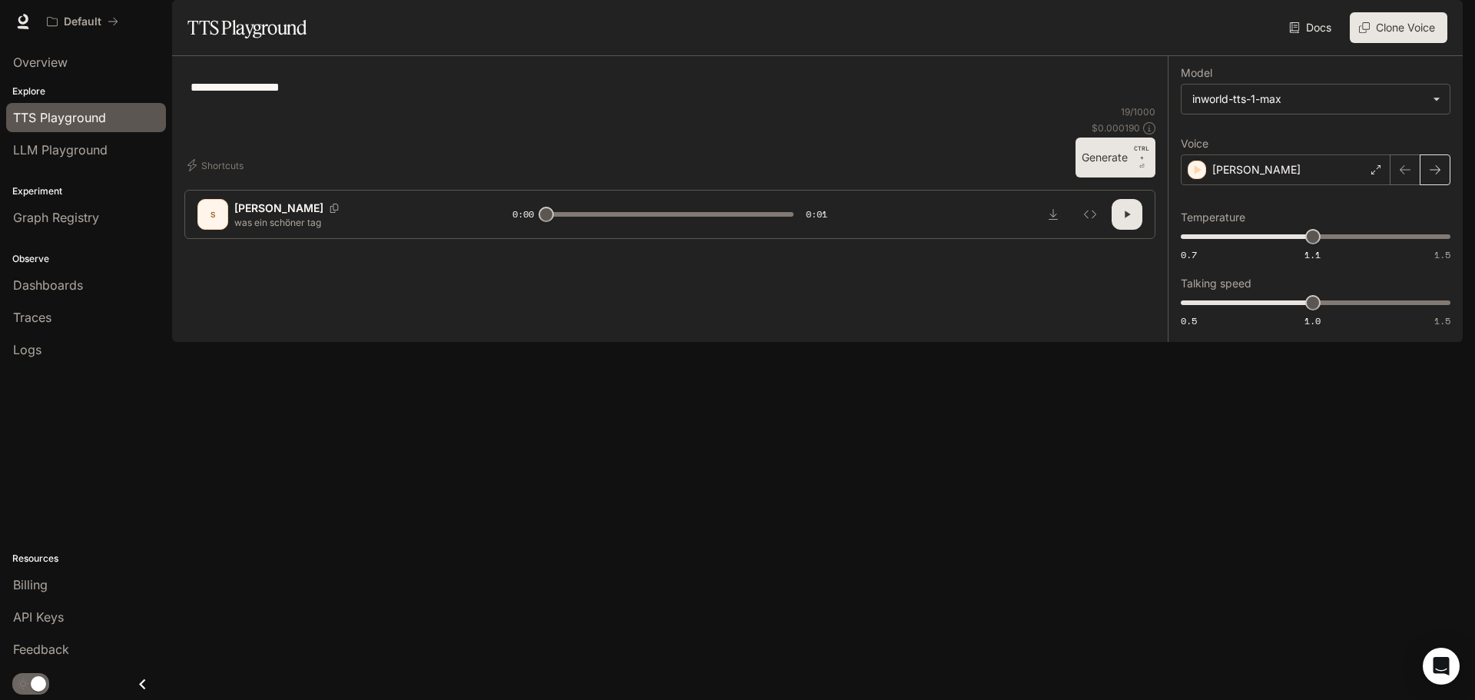
click at [1428, 185] on button "button" at bounding box center [1434, 169] width 31 height 31
click at [1399, 176] on icon "button" at bounding box center [1405, 170] width 12 height 12
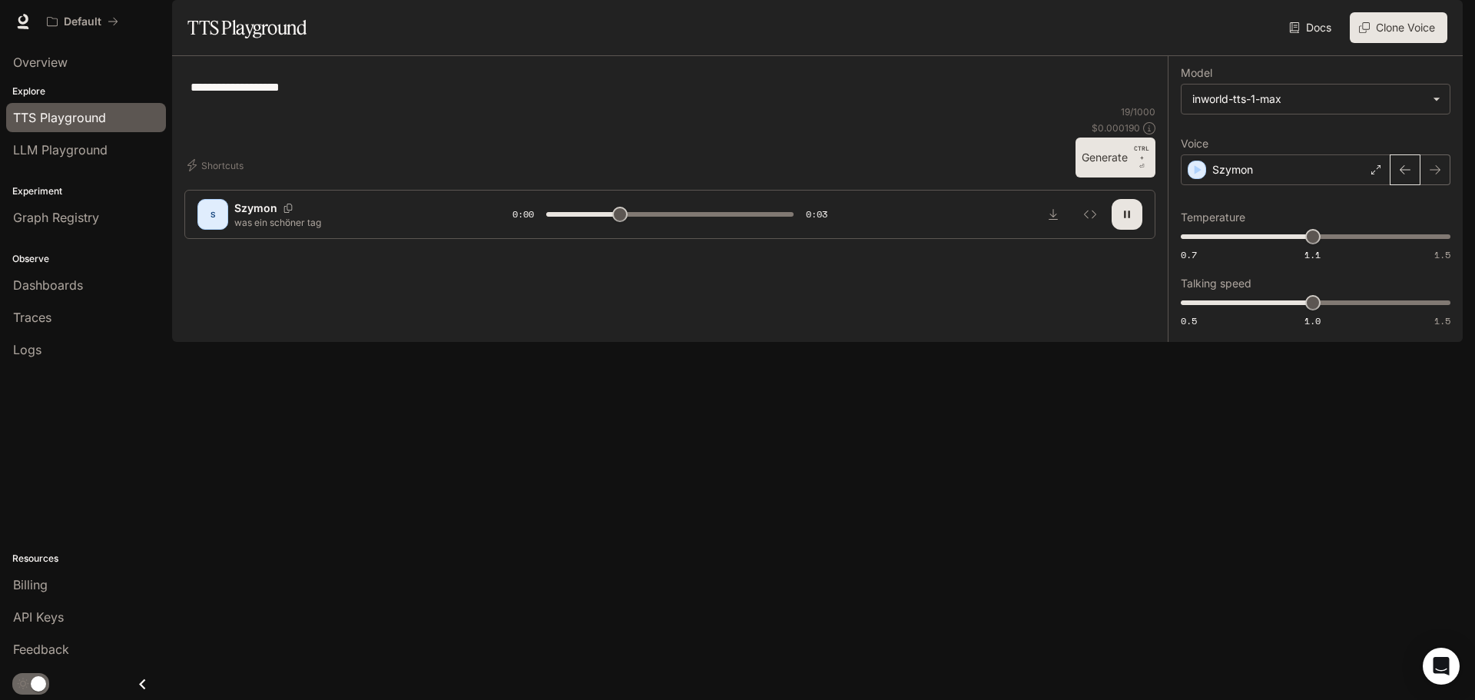
click at [1396, 185] on button "button" at bounding box center [1404, 169] width 31 height 31
click at [1393, 185] on button "button" at bounding box center [1404, 169] width 31 height 31
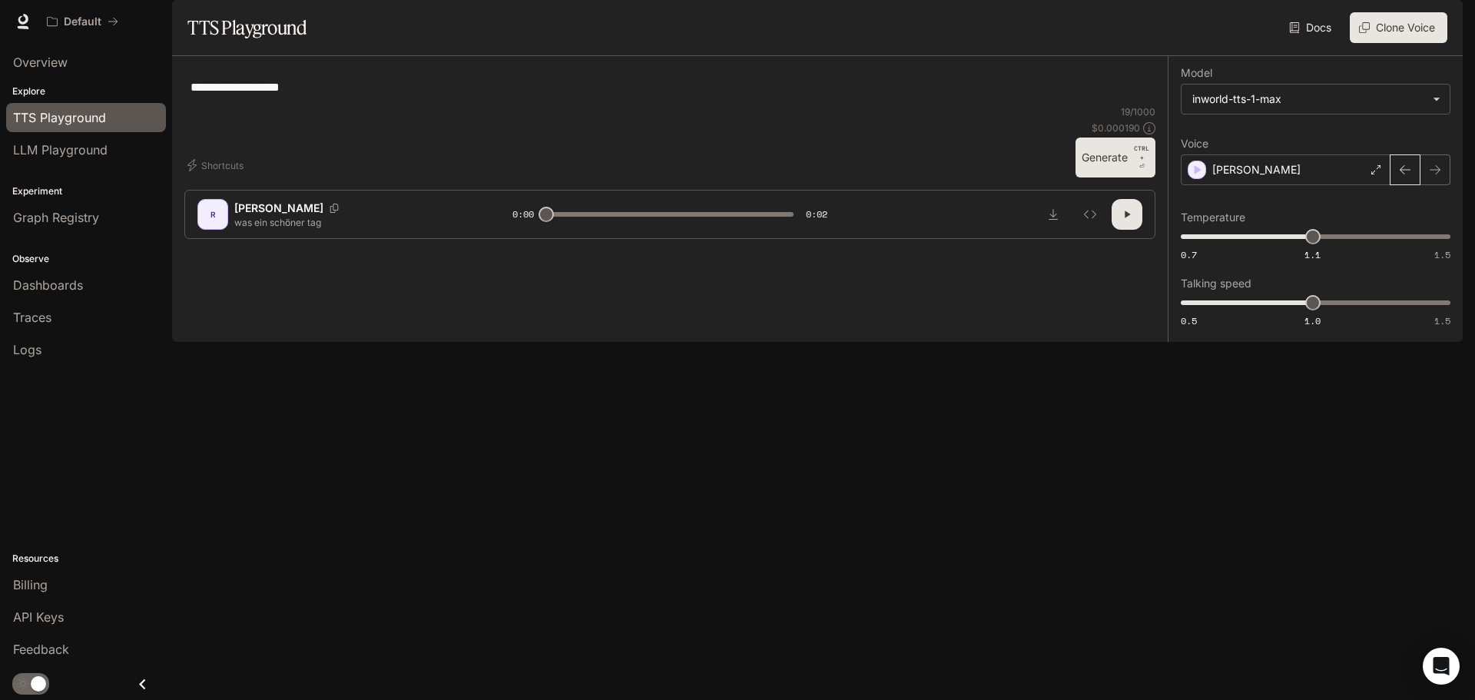
click at [1392, 185] on button "button" at bounding box center [1404, 169] width 31 height 31
click at [1407, 176] on icon "button" at bounding box center [1405, 170] width 12 height 12
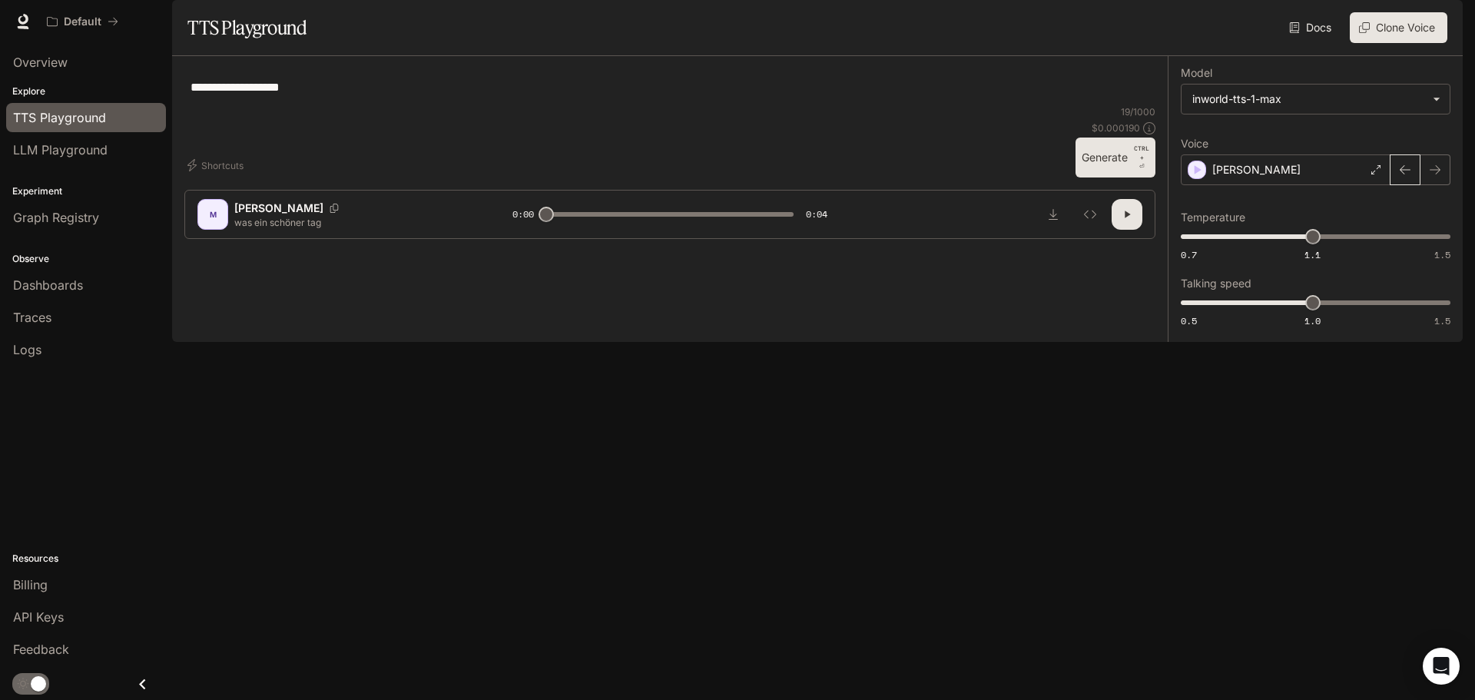
click at [1407, 176] on icon "button" at bounding box center [1405, 170] width 12 height 12
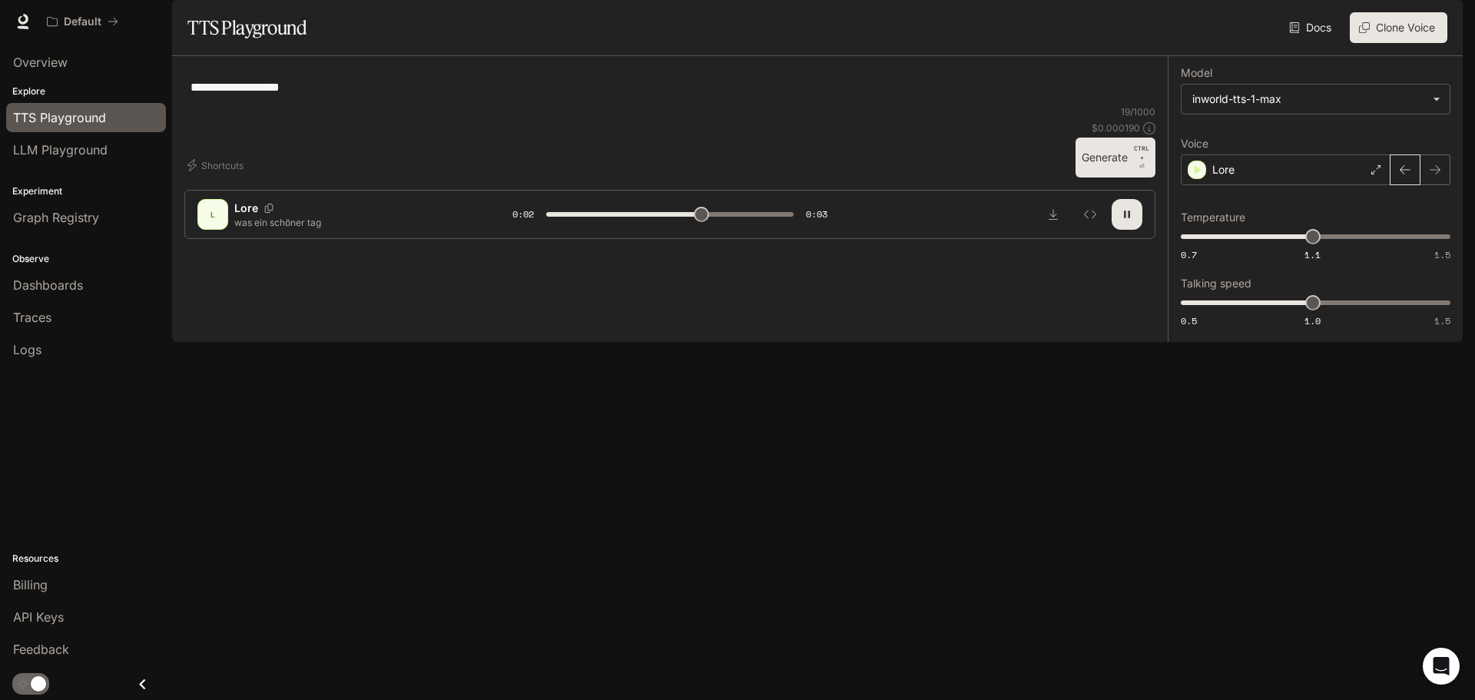
click at [1407, 176] on icon "button" at bounding box center [1405, 170] width 12 height 12
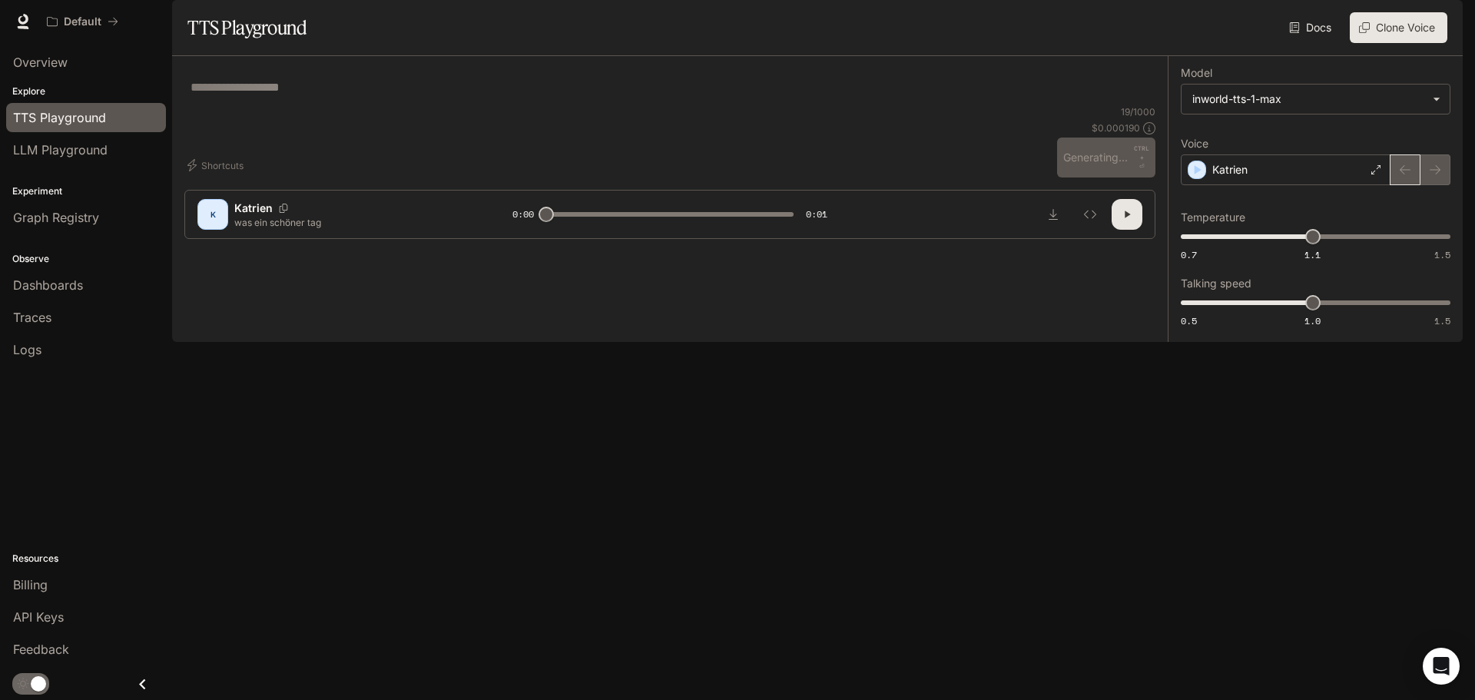
click at [1407, 185] on div at bounding box center [1420, 169] width 60 height 31
click at [1396, 185] on button "button" at bounding box center [1404, 169] width 31 height 31
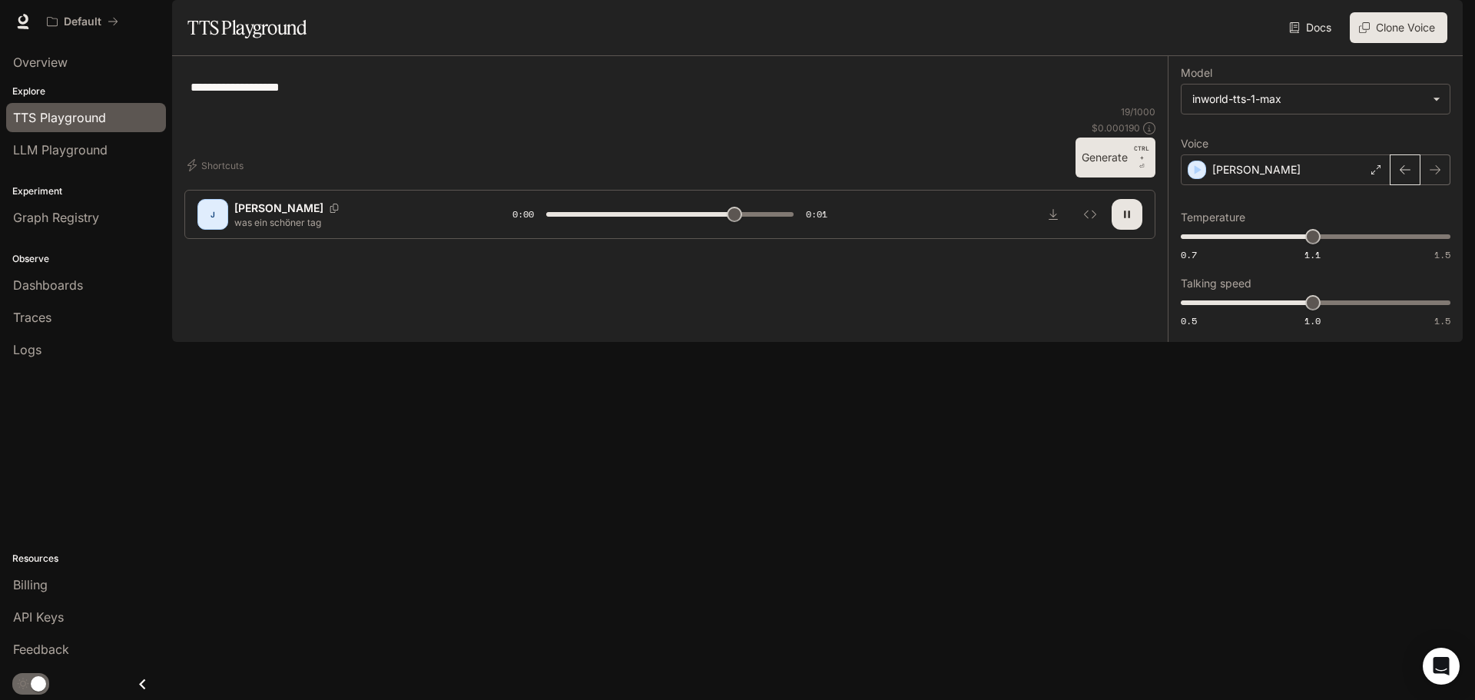
type input "*"
click at [416, 96] on textarea "**********" at bounding box center [669, 87] width 958 height 18
type textarea "**********"
click at [1107, 177] on button "Generate CTRL + ⏎" at bounding box center [1115, 157] width 80 height 40
click at [1396, 185] on button "button" at bounding box center [1404, 169] width 31 height 31
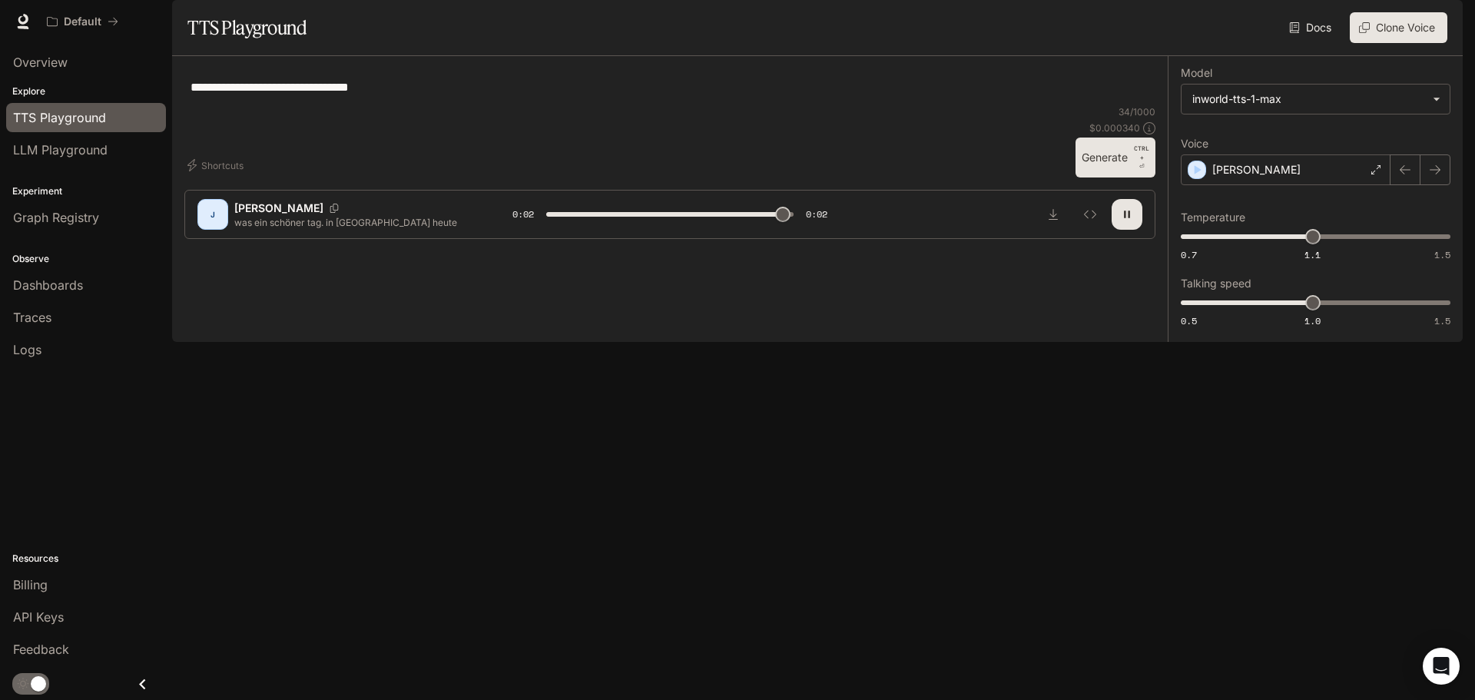
type input "*"
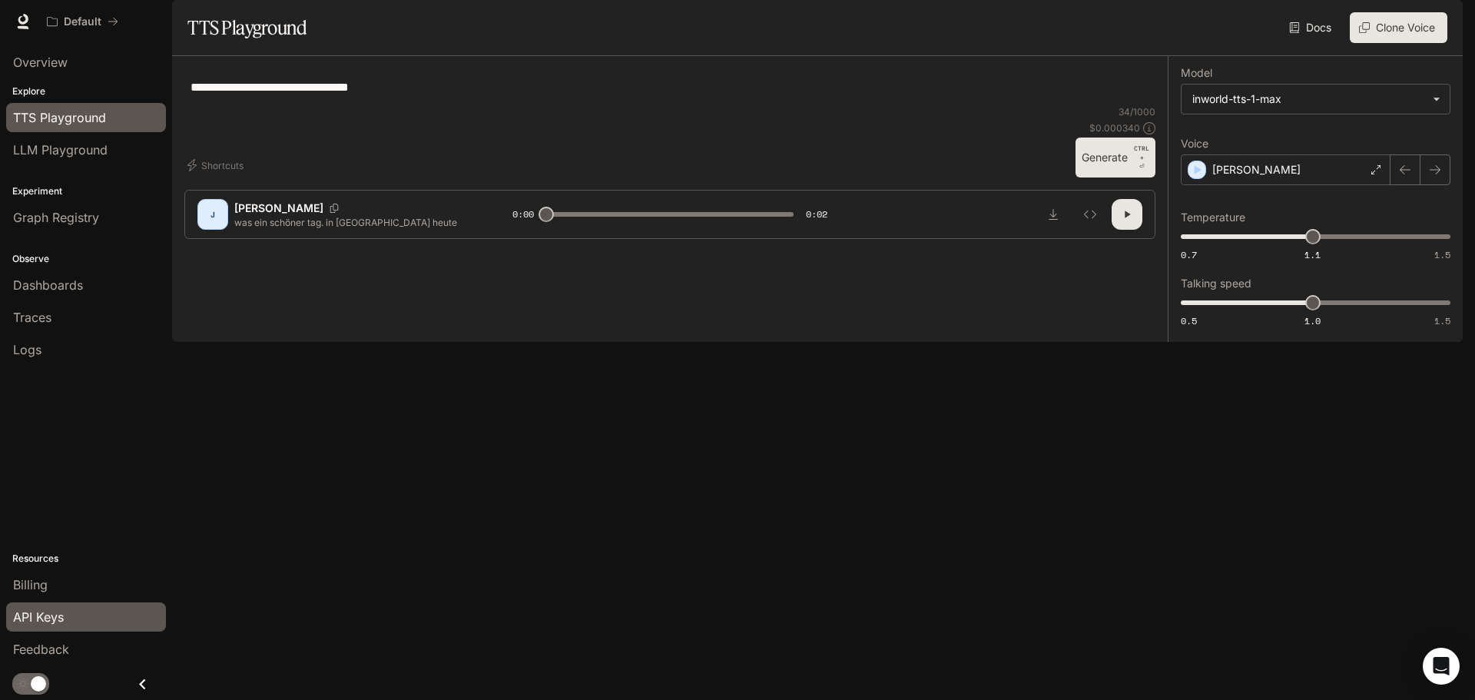
click at [83, 618] on div "API Keys" at bounding box center [86, 617] width 146 height 18
